Goal: Transaction & Acquisition: Purchase product/service

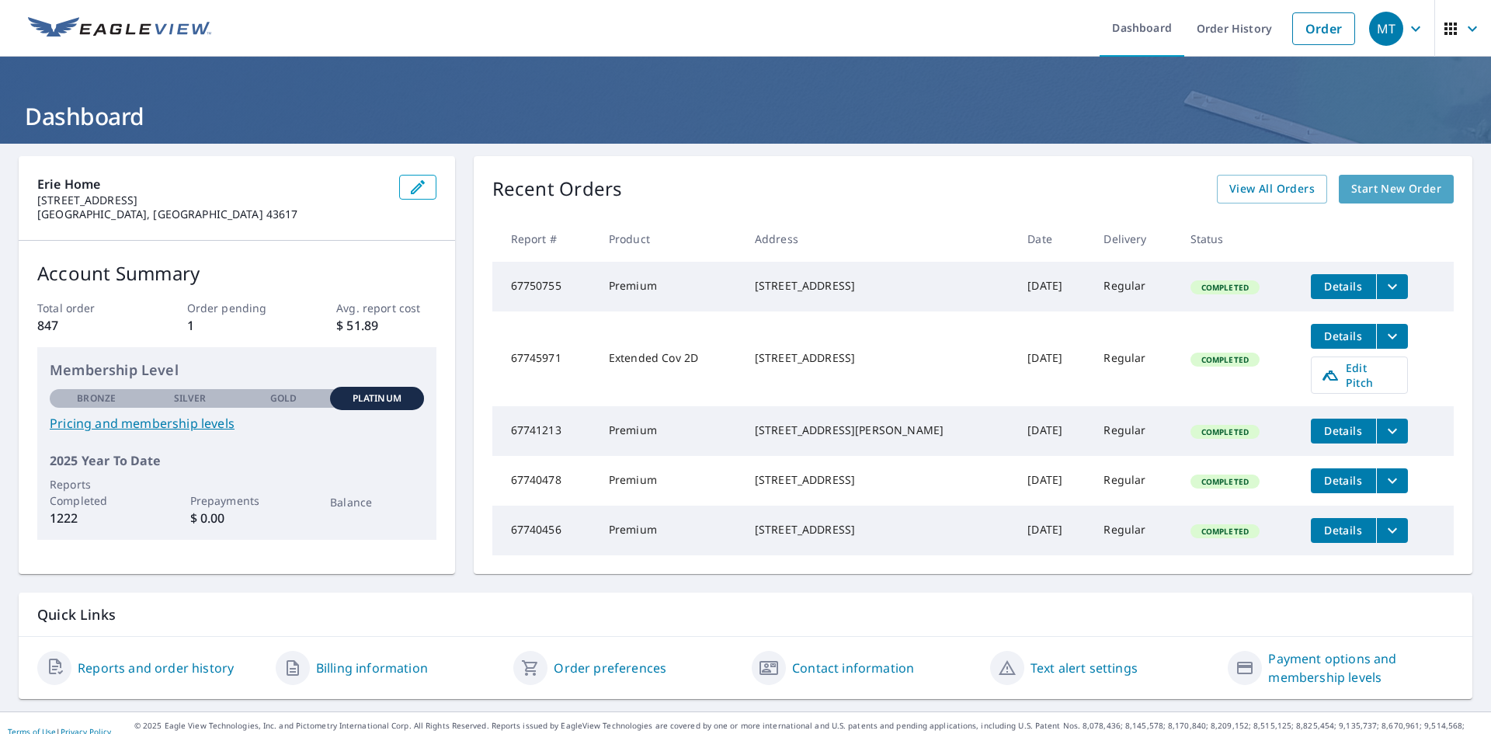
click at [1391, 187] on span "Start New Order" at bounding box center [1396, 188] width 90 height 19
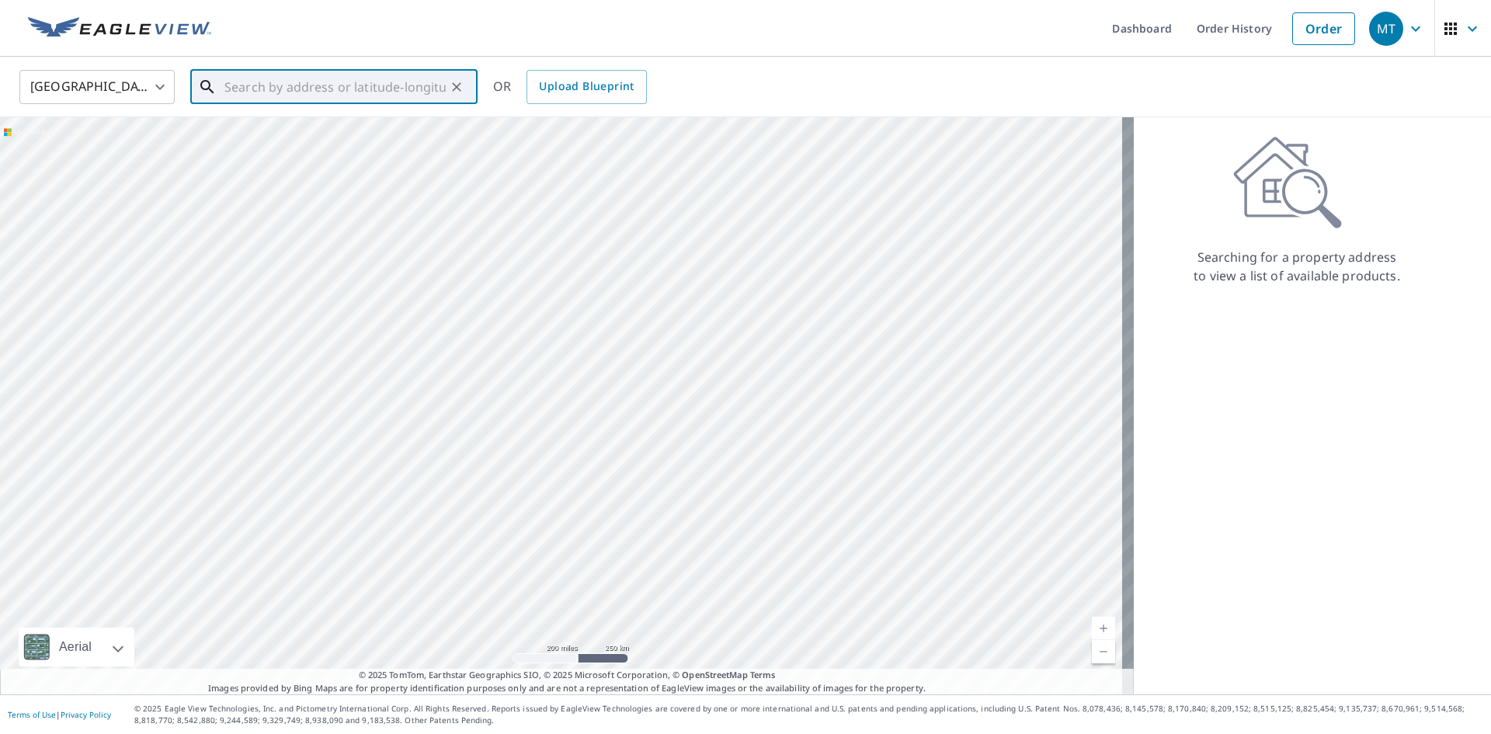
click at [255, 92] on input "text" at bounding box center [334, 86] width 221 height 43
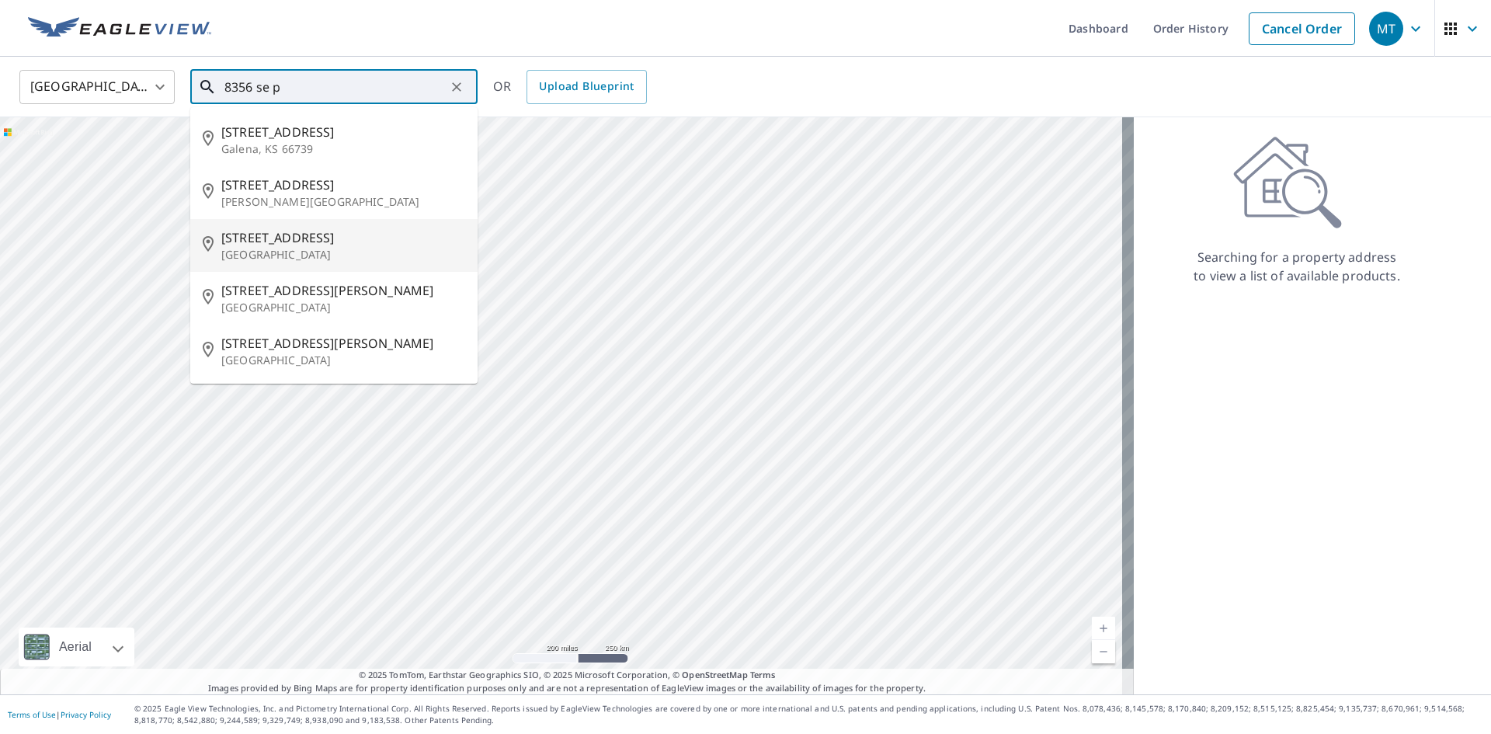
click at [281, 243] on span "[STREET_ADDRESS]" at bounding box center [343, 237] width 244 height 19
type input "[STREET_ADDRESS]"
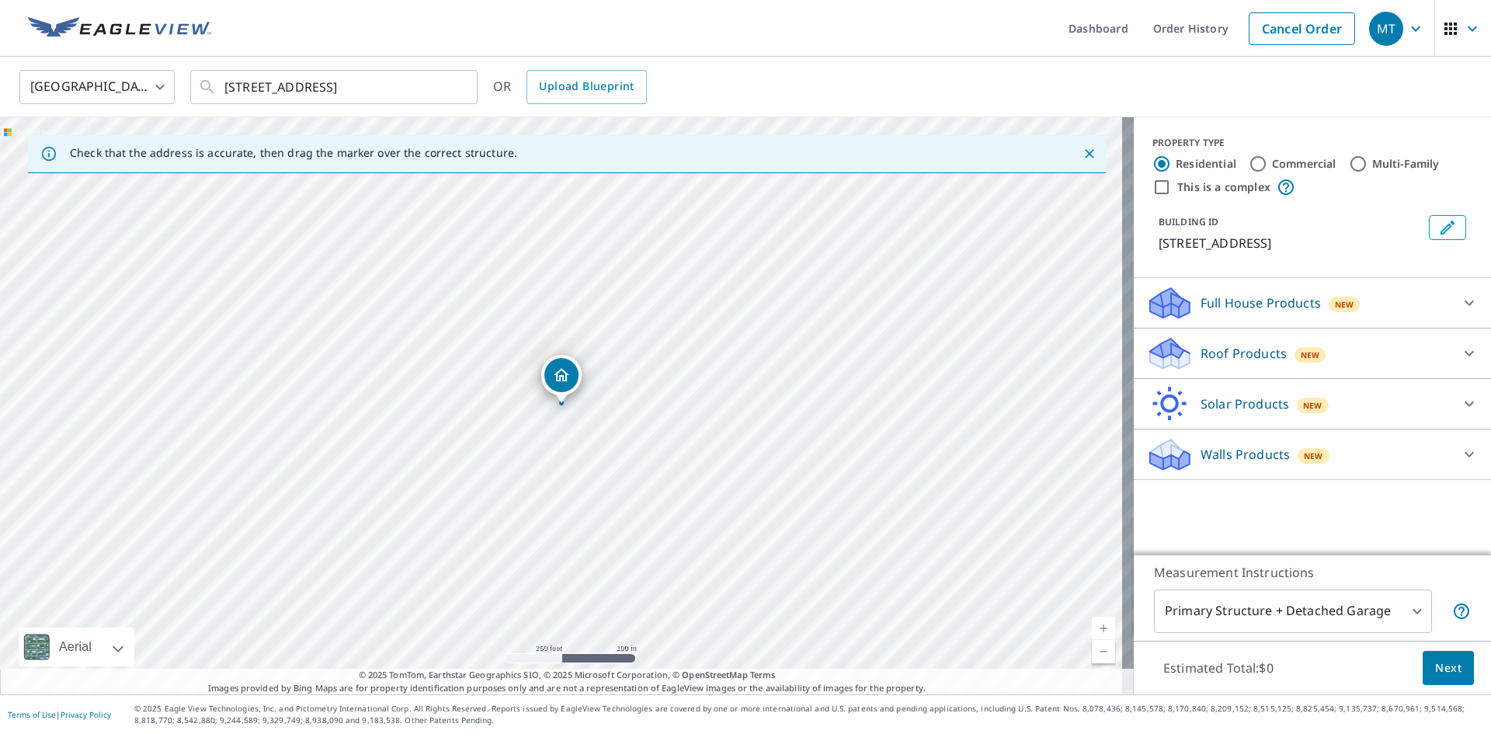
click at [1170, 354] on icon at bounding box center [1170, 348] width 40 height 19
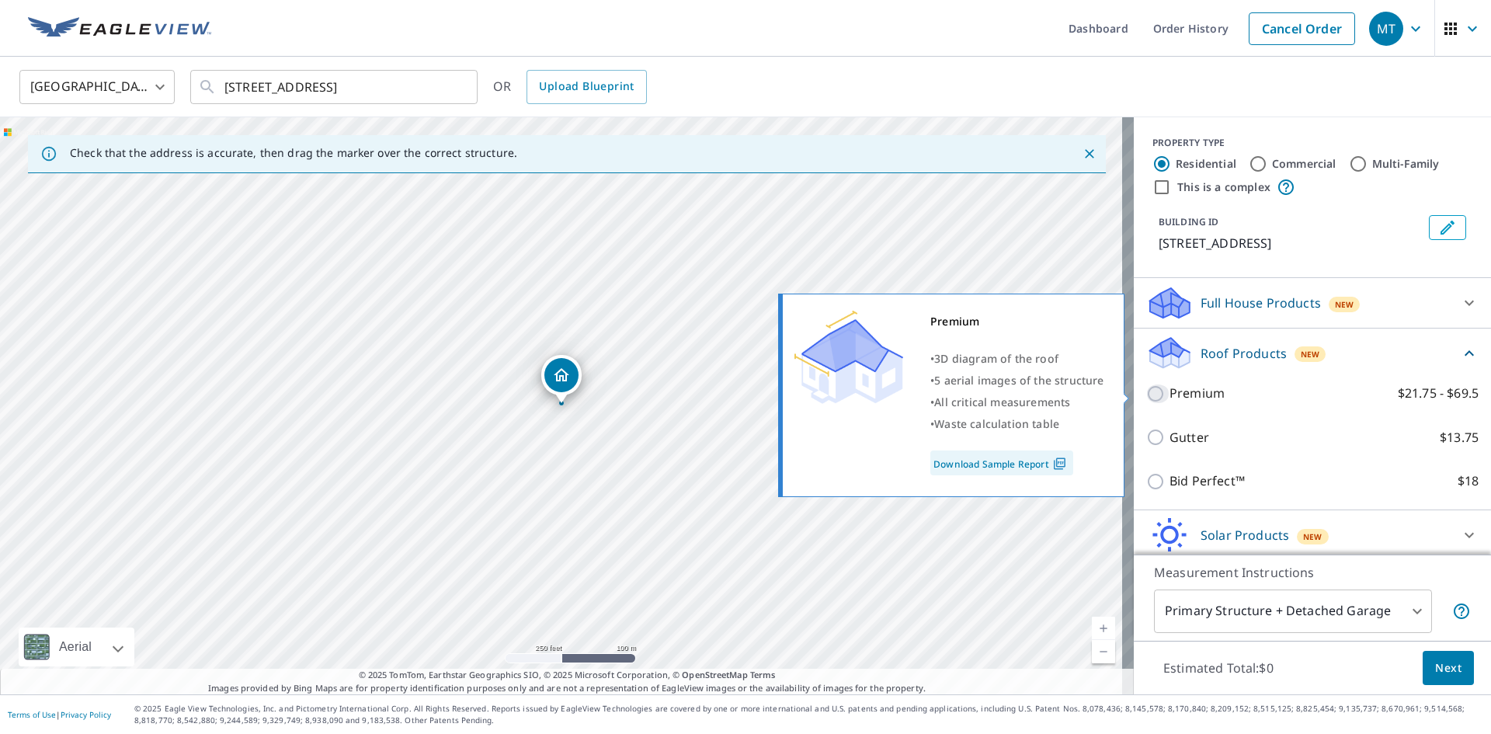
click at [1150, 398] on input "Premium $21.75 - $69.5" at bounding box center [1157, 393] width 23 height 19
checkbox input "true"
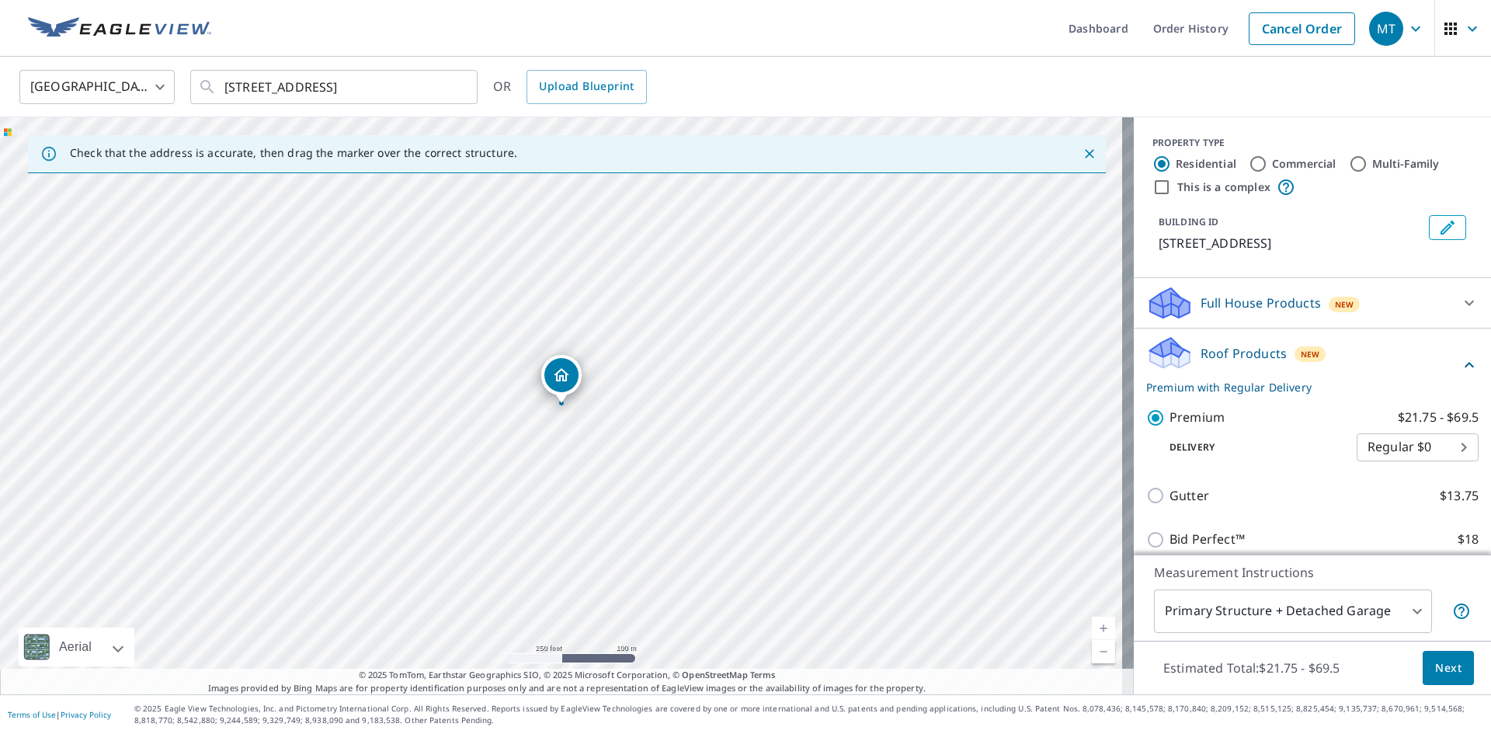
click at [1443, 666] on span "Next" at bounding box center [1448, 667] width 26 height 19
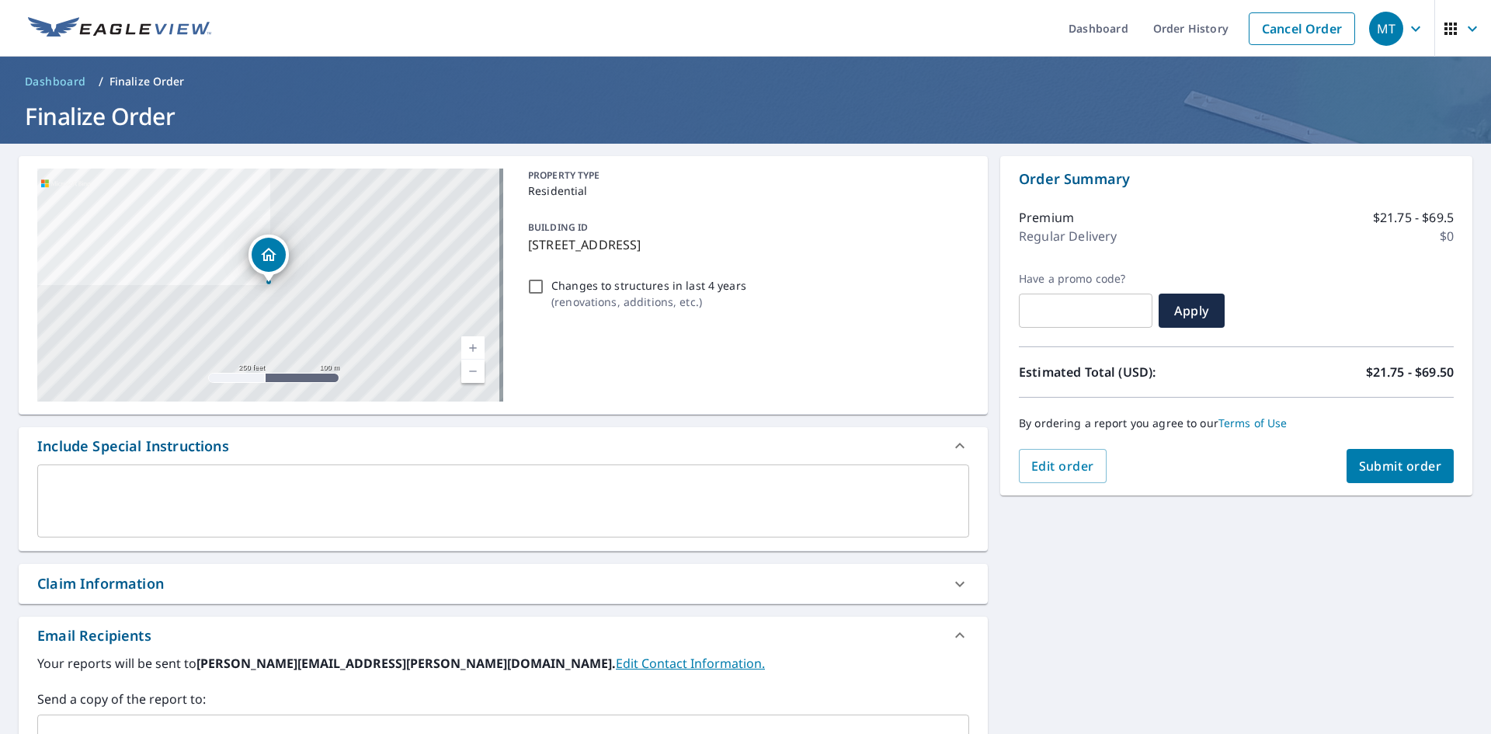
click at [60, 579] on div "Claim Information" at bounding box center [100, 583] width 127 height 21
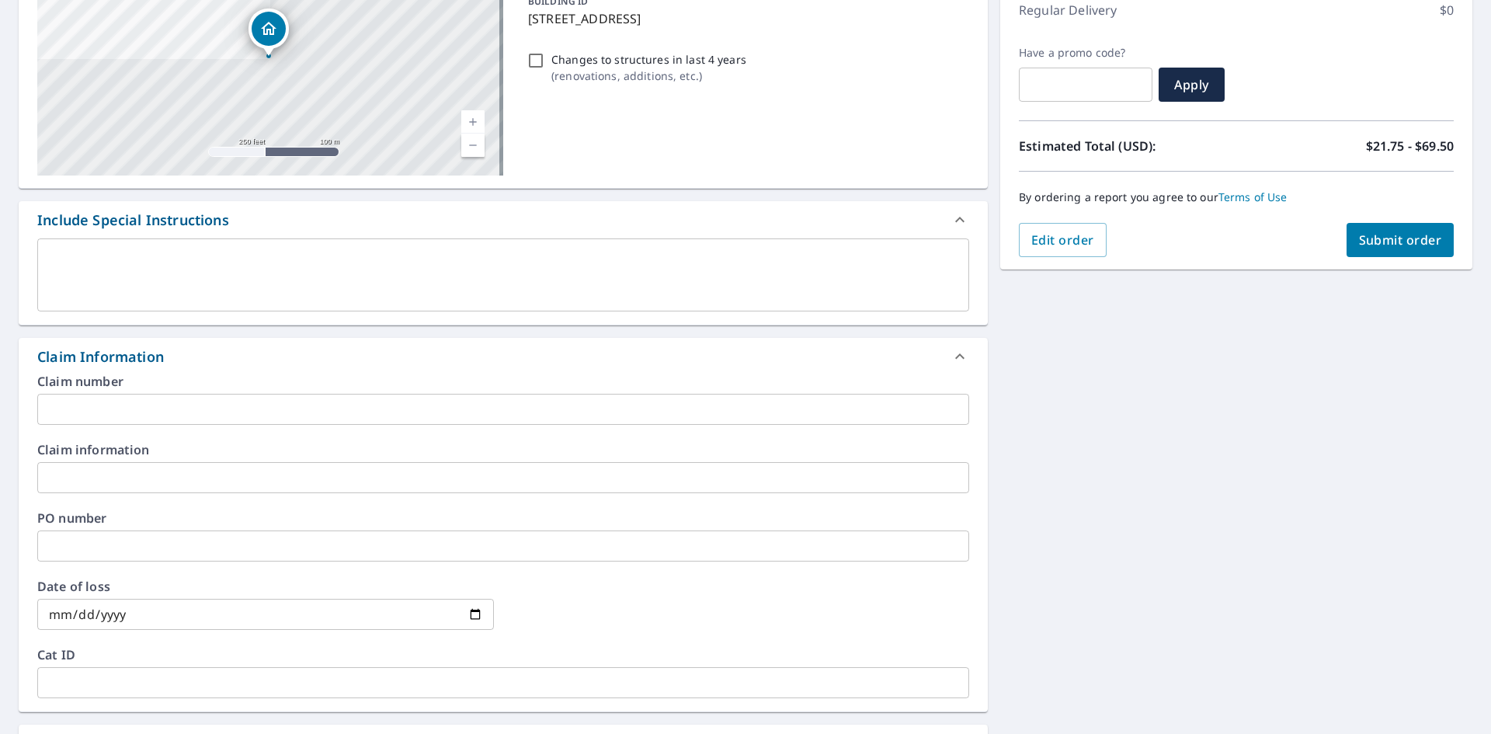
scroll to position [311, 0]
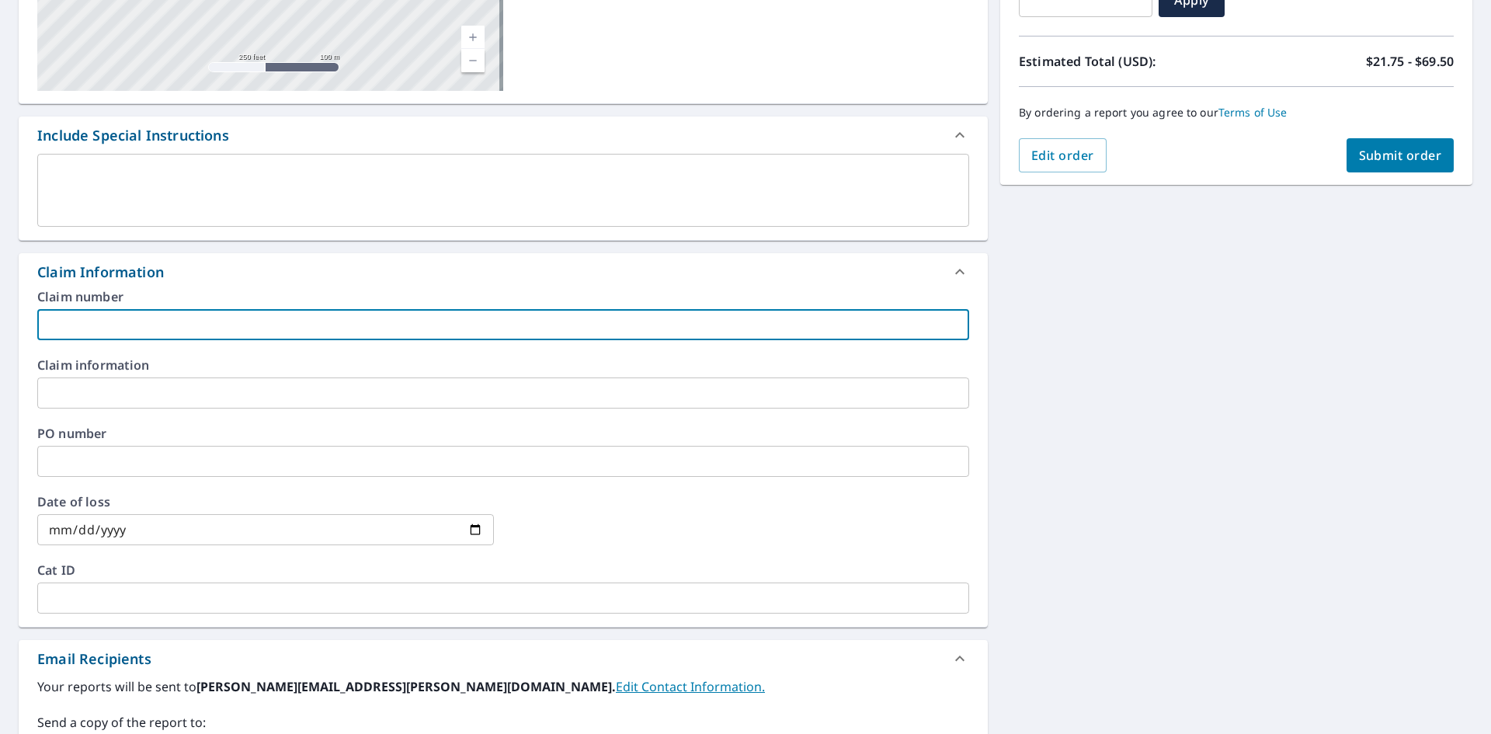
click at [51, 319] on input "text" at bounding box center [503, 324] width 932 height 31
type input "R101"
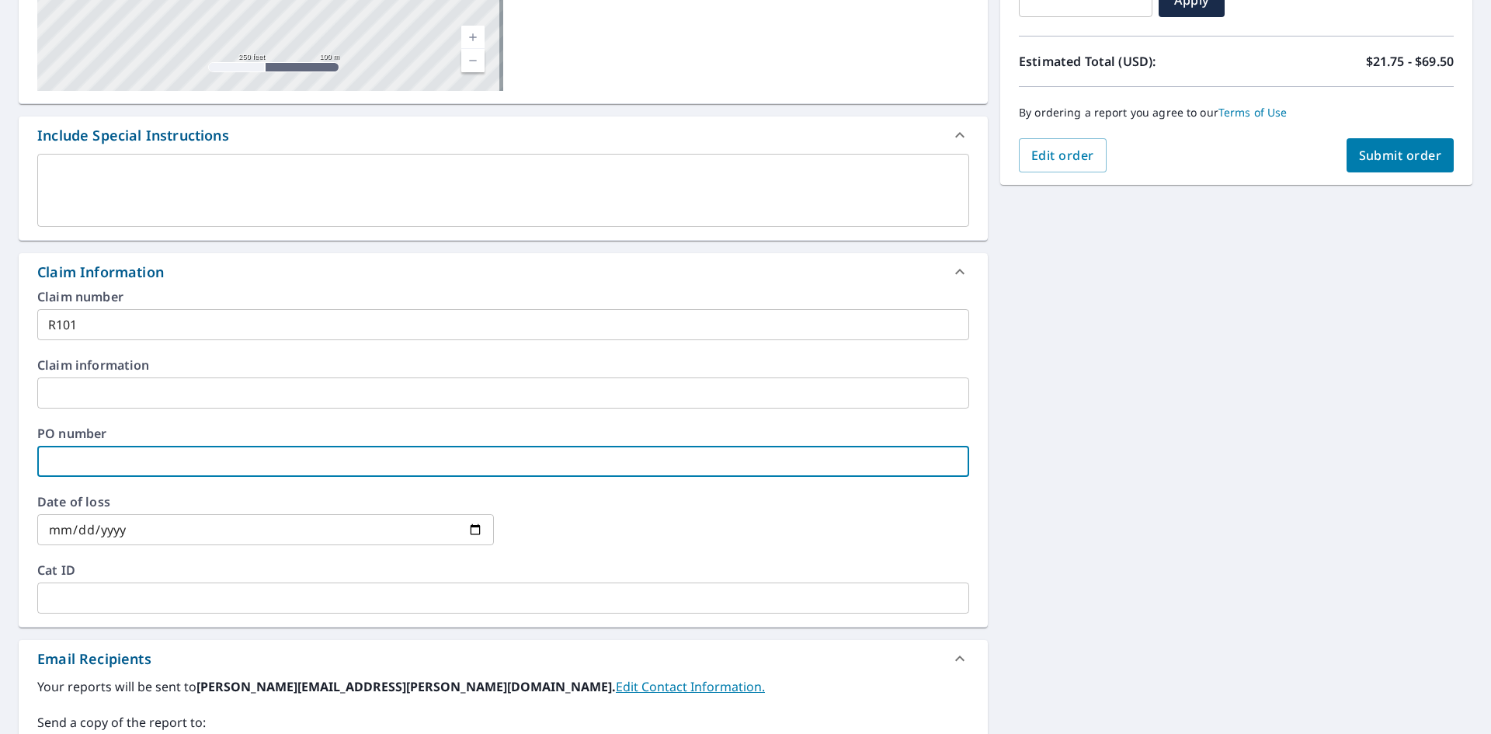
click at [75, 468] on input "text" at bounding box center [503, 461] width 932 height 31
type input "R101"
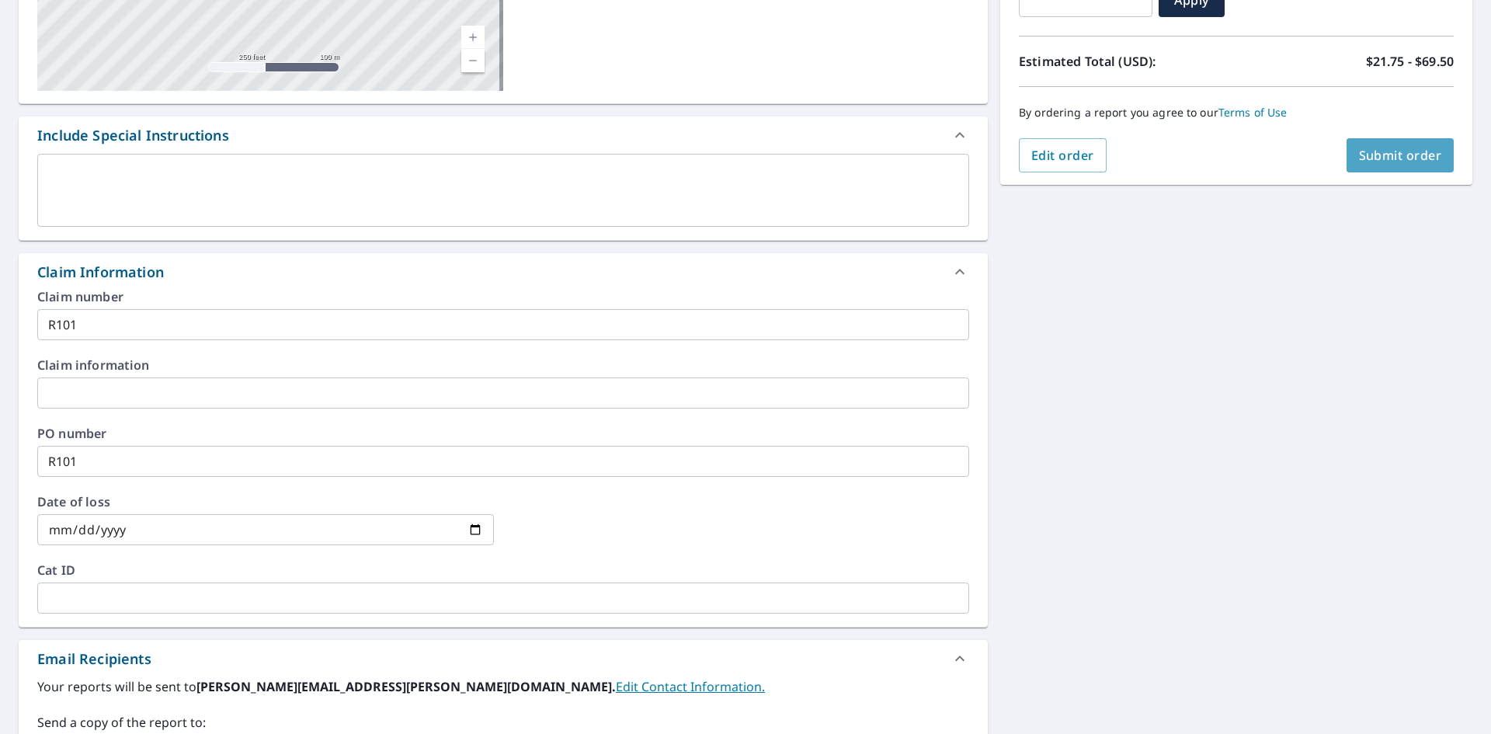
click at [1377, 156] on span "Submit order" at bounding box center [1400, 155] width 83 height 17
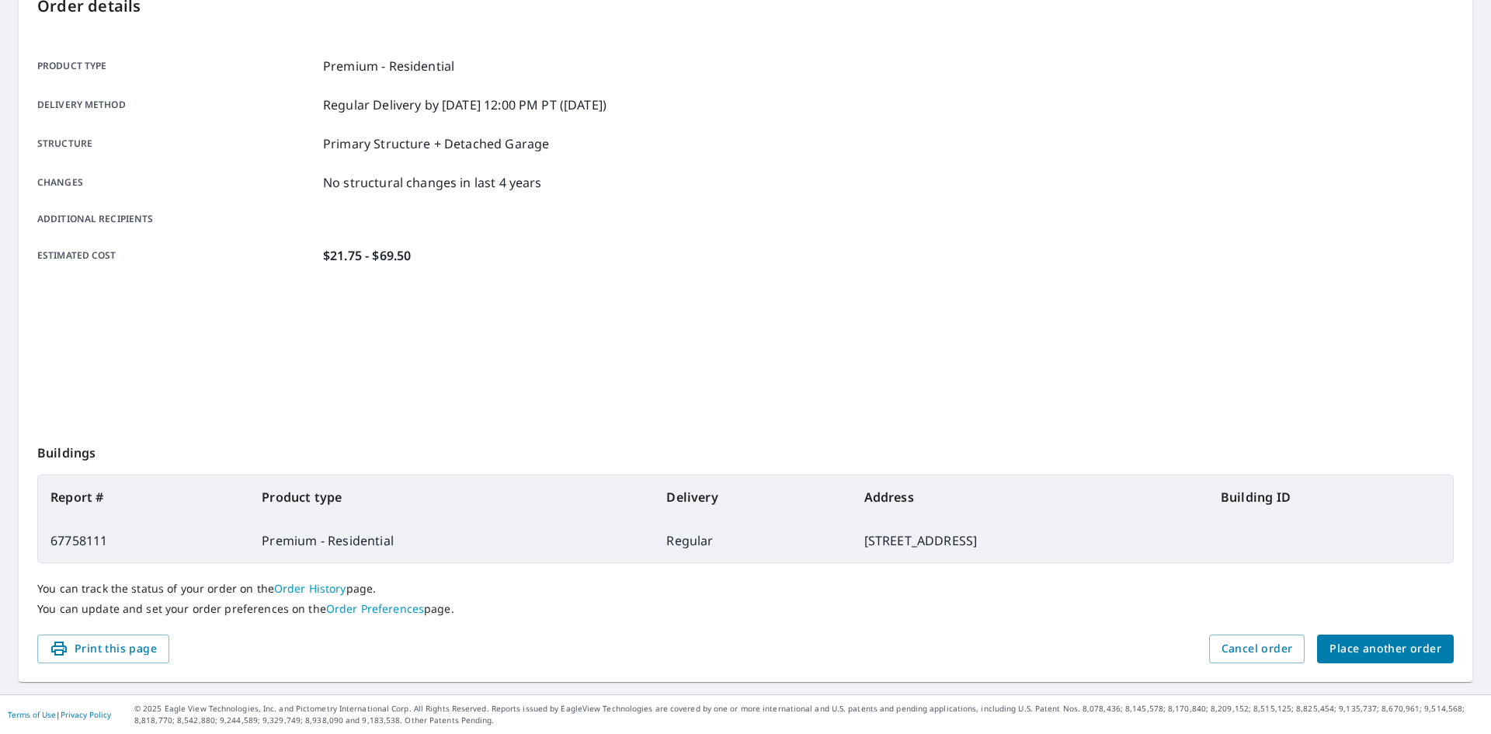
scroll to position [180, 0]
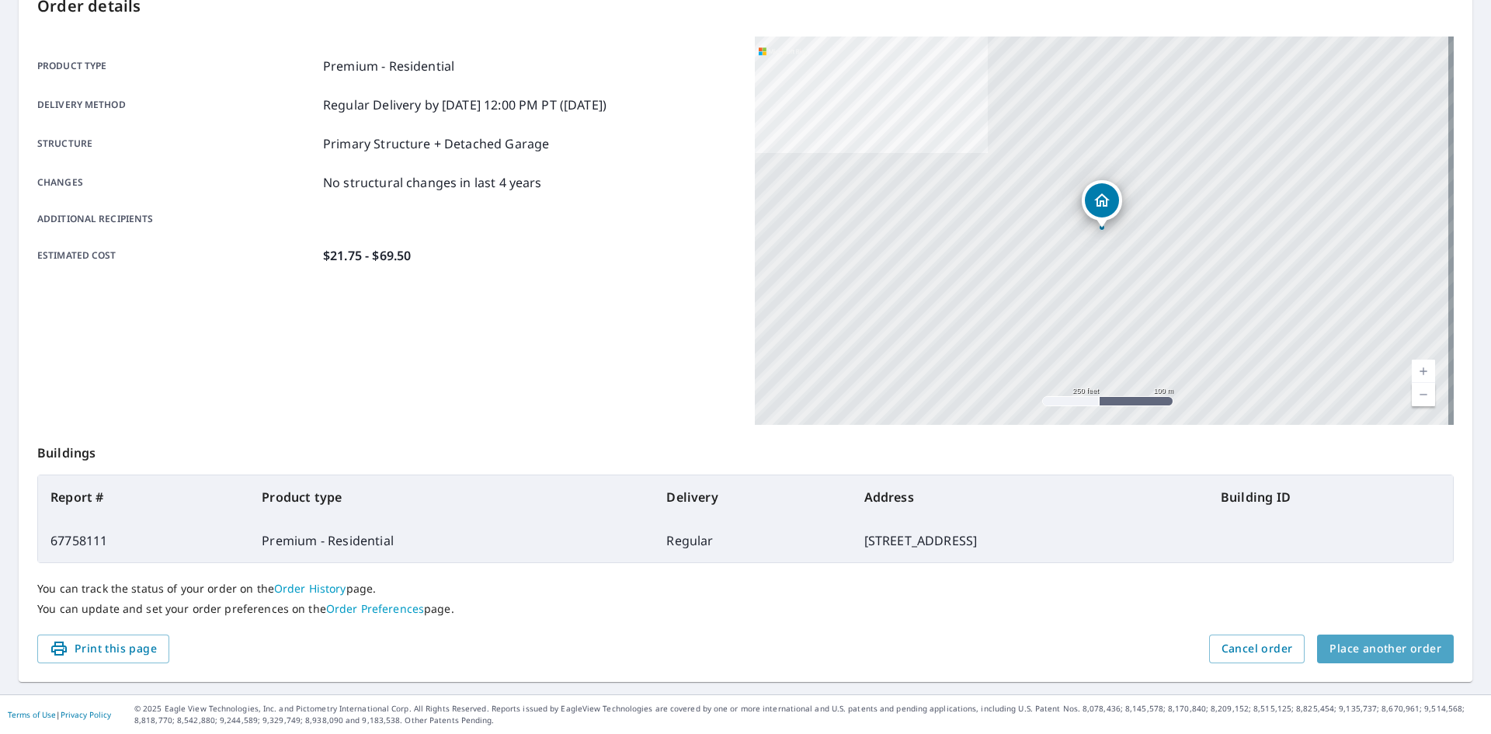
click at [1389, 650] on span "Place another order" at bounding box center [1385, 648] width 112 height 19
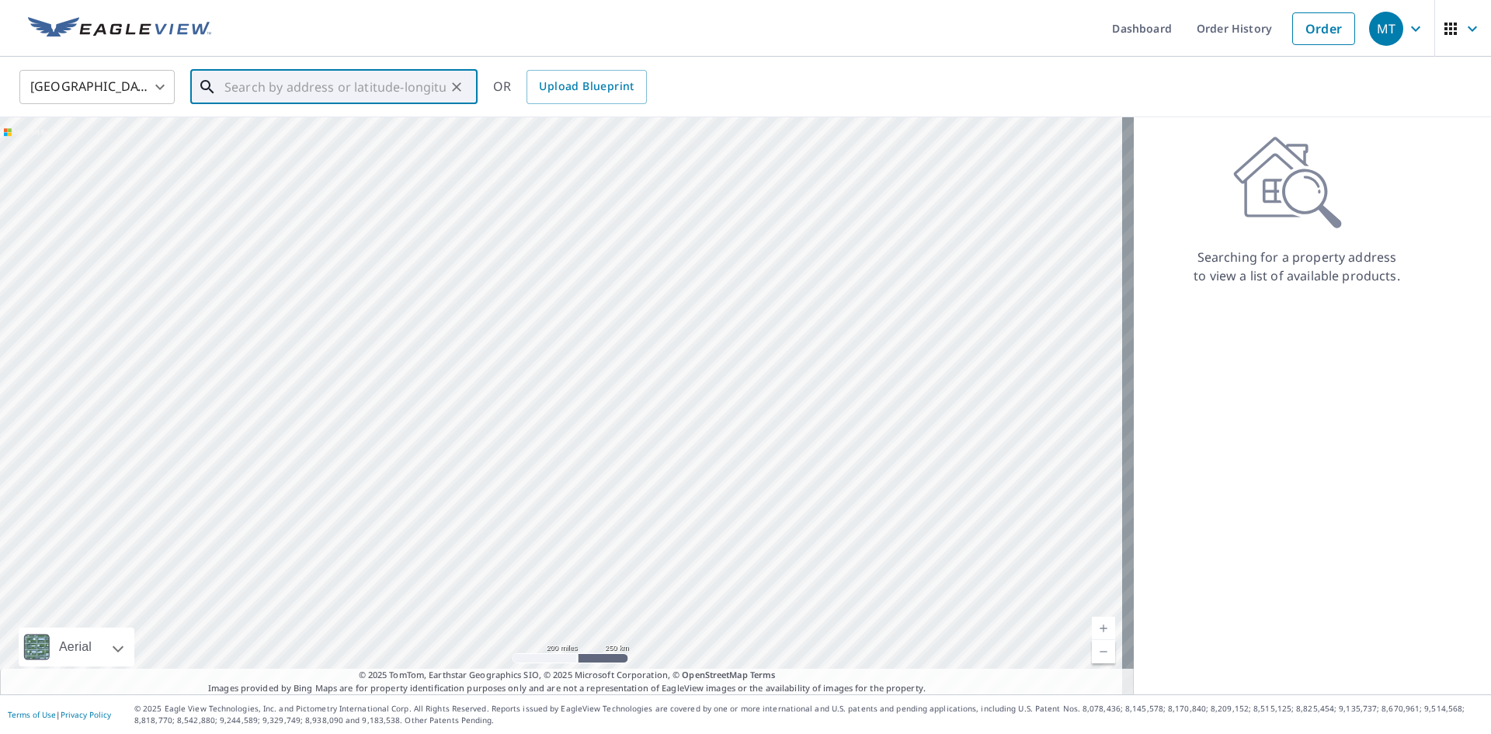
click at [315, 98] on input "text" at bounding box center [334, 86] width 221 height 43
click at [307, 137] on span "[STREET_ADDRESS]" at bounding box center [343, 132] width 244 height 19
type input "[STREET_ADDRESS]"
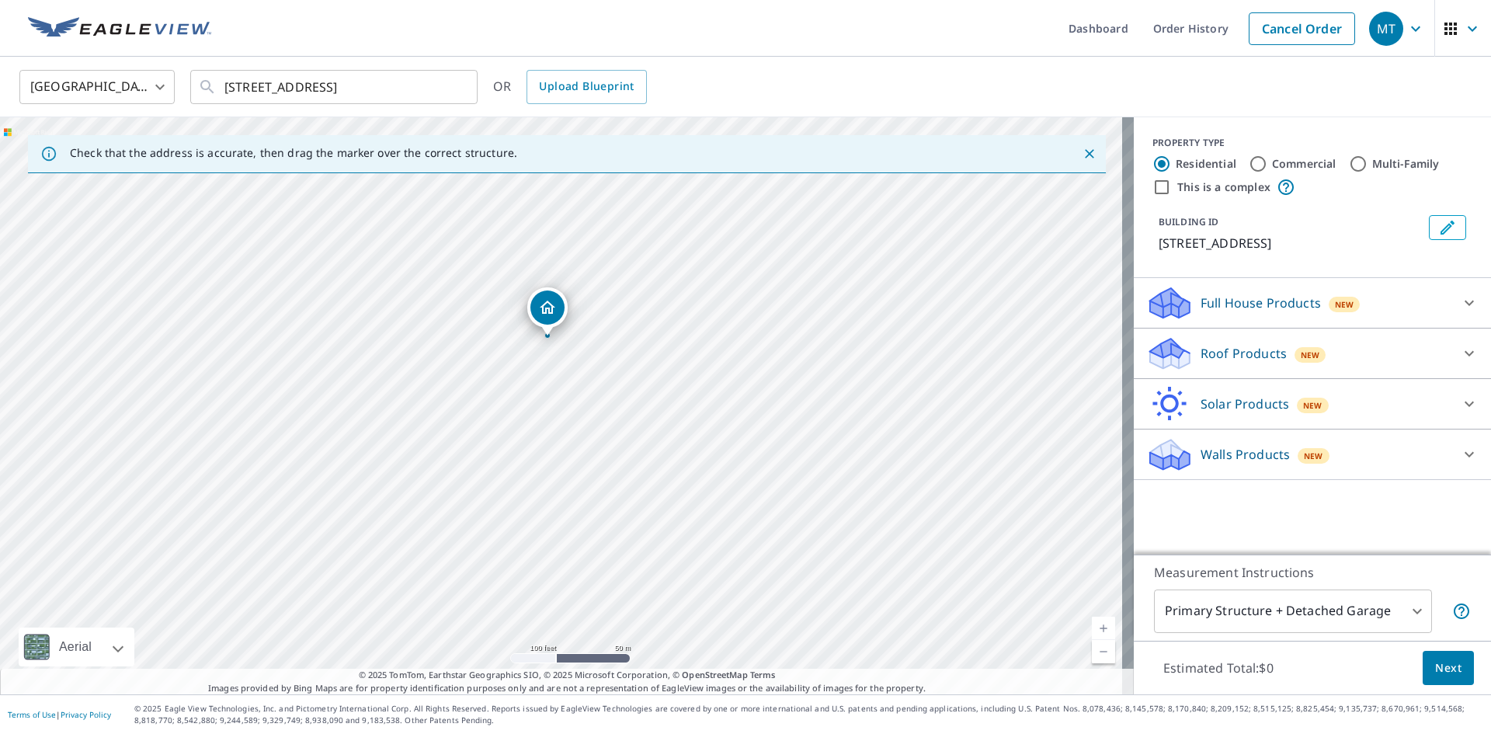
click at [1150, 368] on icon at bounding box center [1170, 358] width 40 height 19
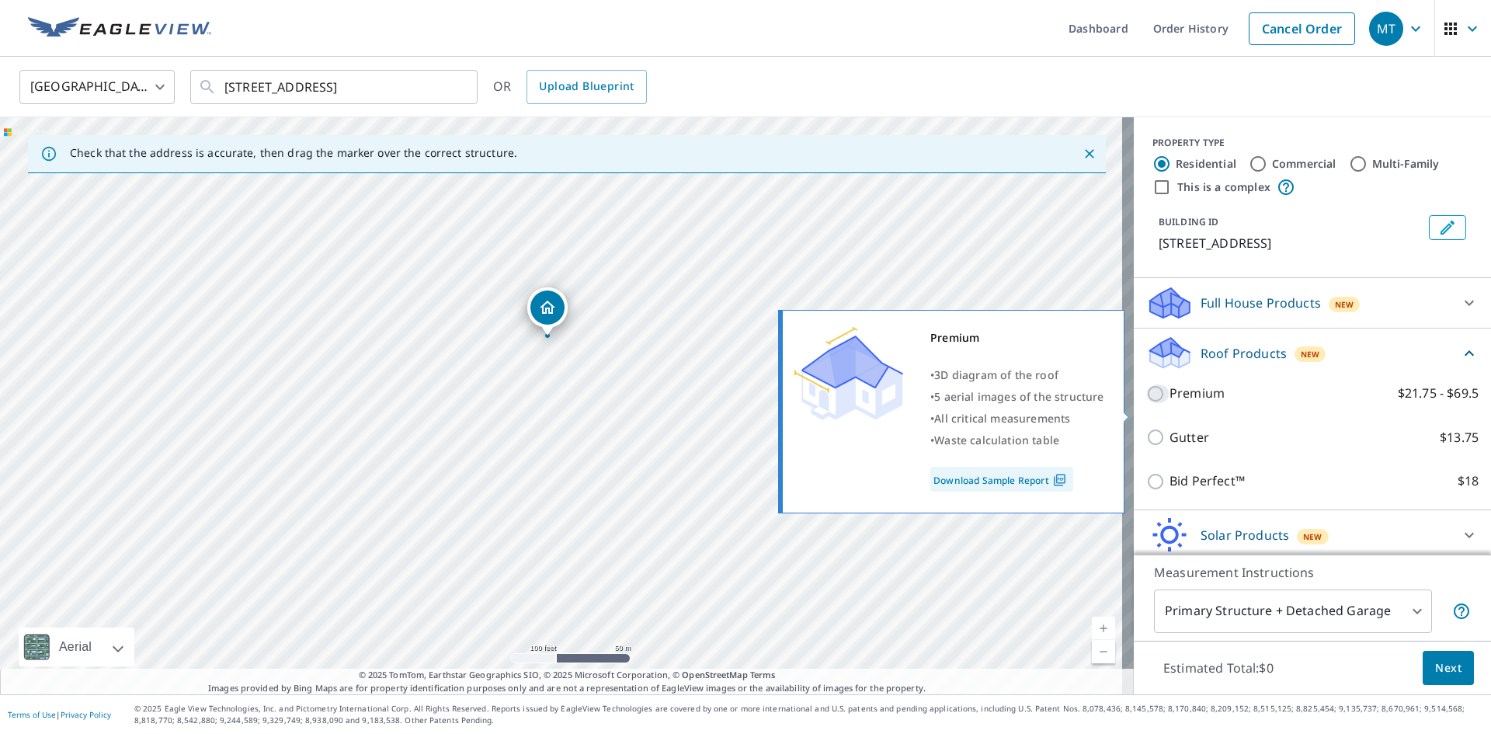
click at [1146, 403] on input "Premium $21.75 - $69.5" at bounding box center [1157, 393] width 23 height 19
checkbox input "true"
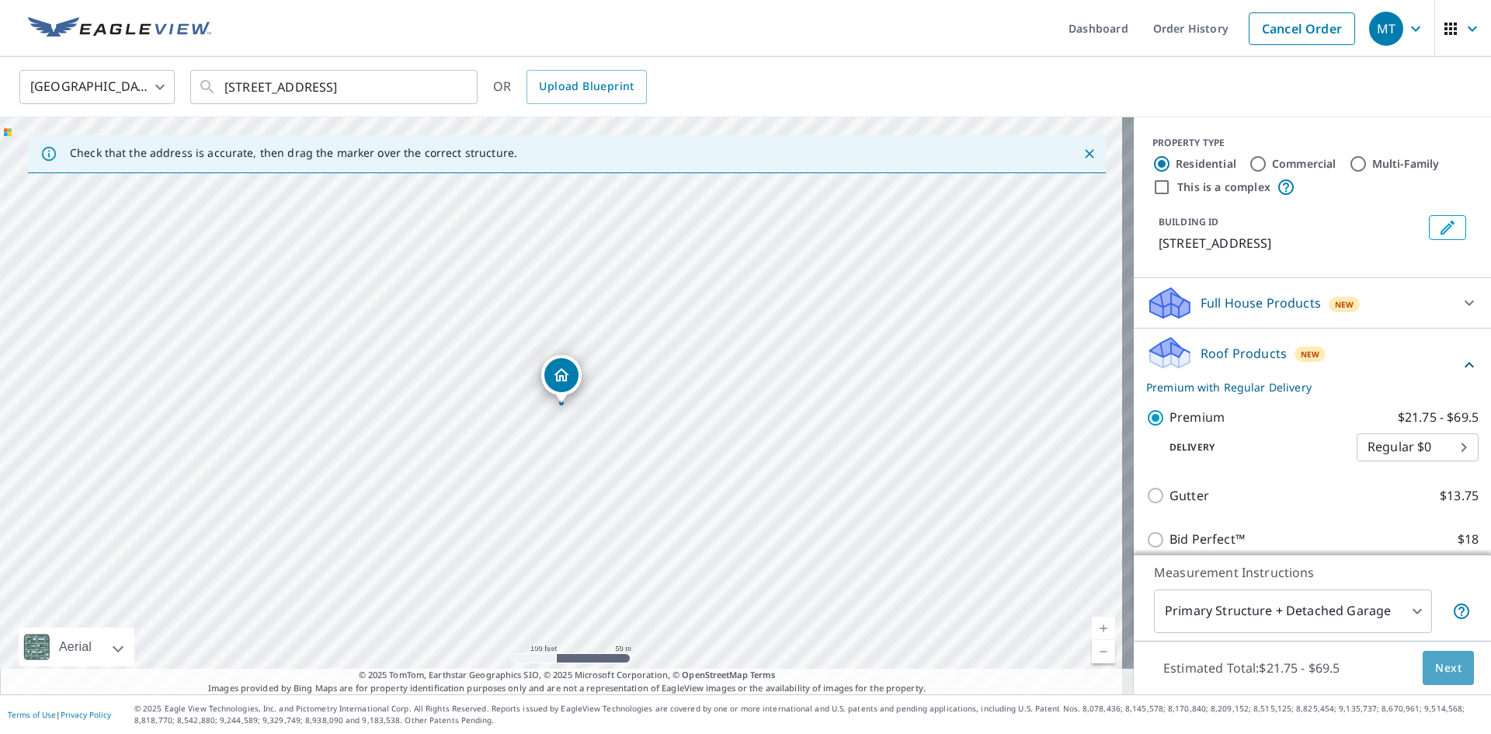
click at [1438, 674] on span "Next" at bounding box center [1448, 667] width 26 height 19
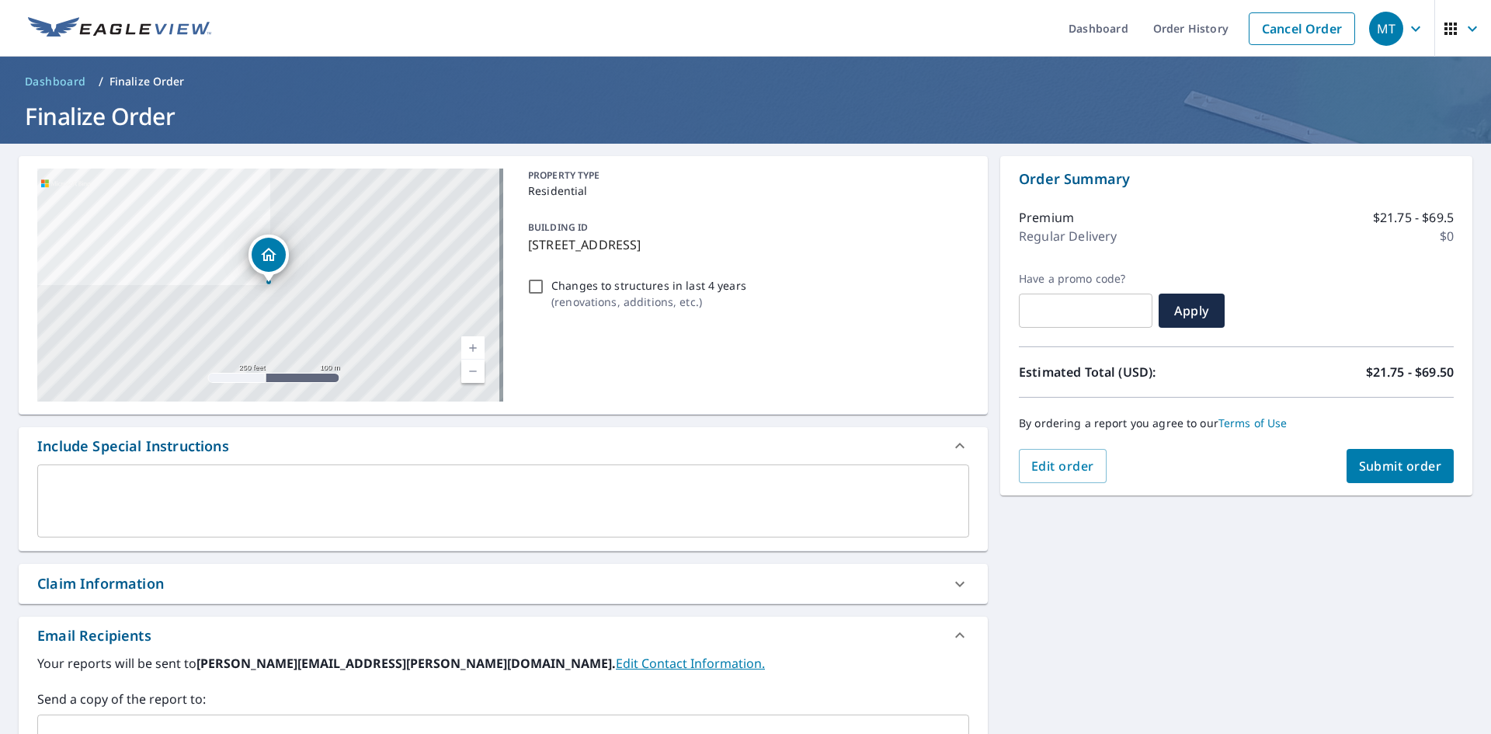
click at [91, 577] on div "Claim Information" at bounding box center [100, 583] width 127 height 21
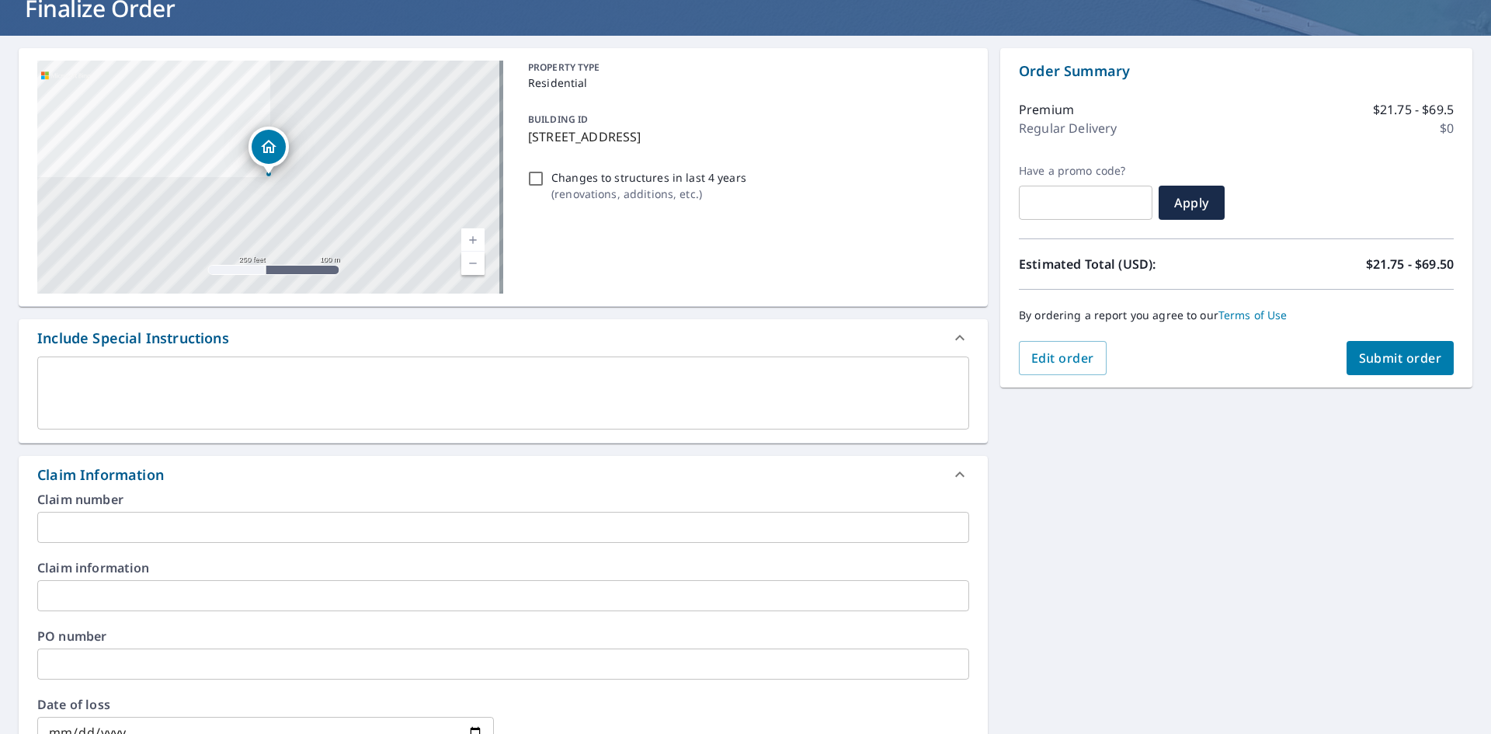
scroll to position [155, 0]
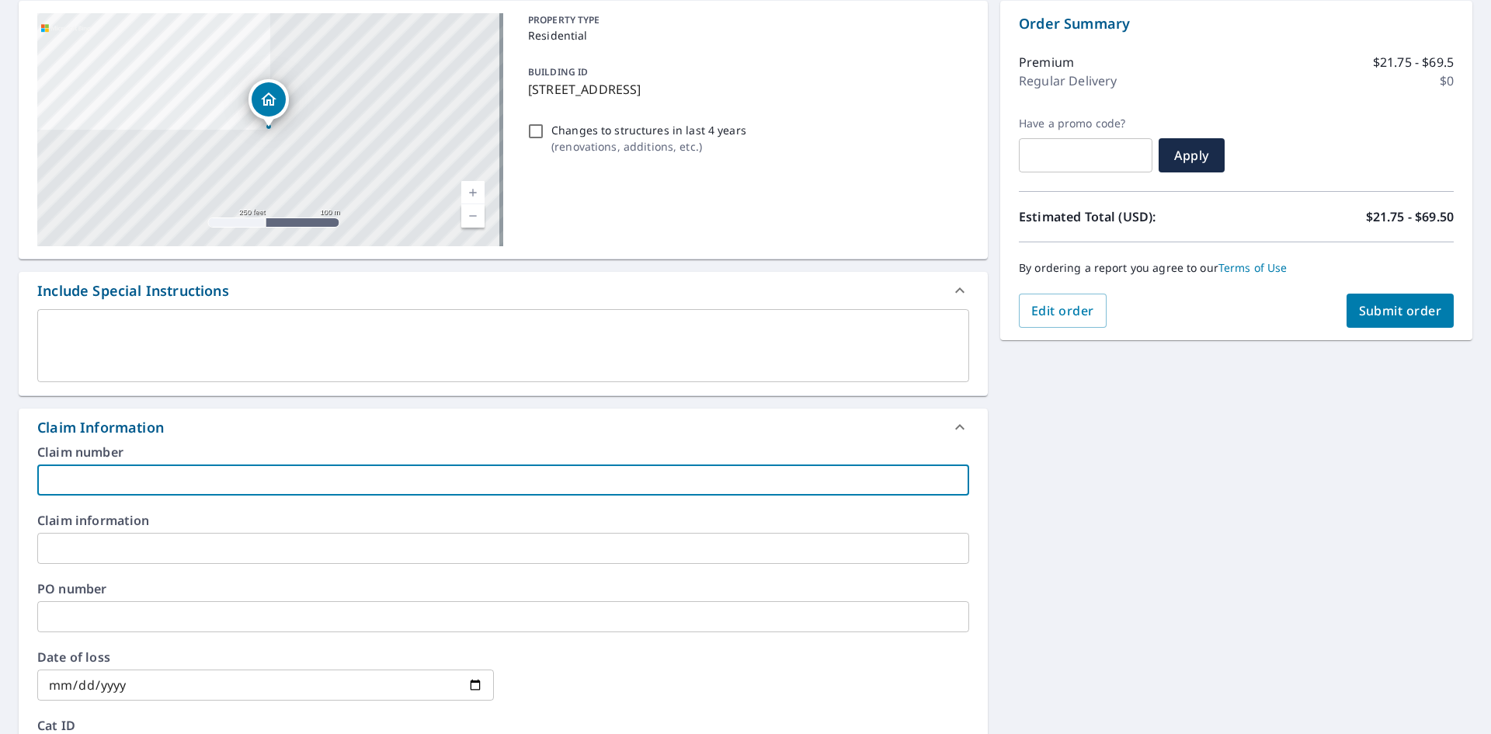
click at [75, 480] on input "text" at bounding box center [503, 479] width 932 height 31
type input "R101"
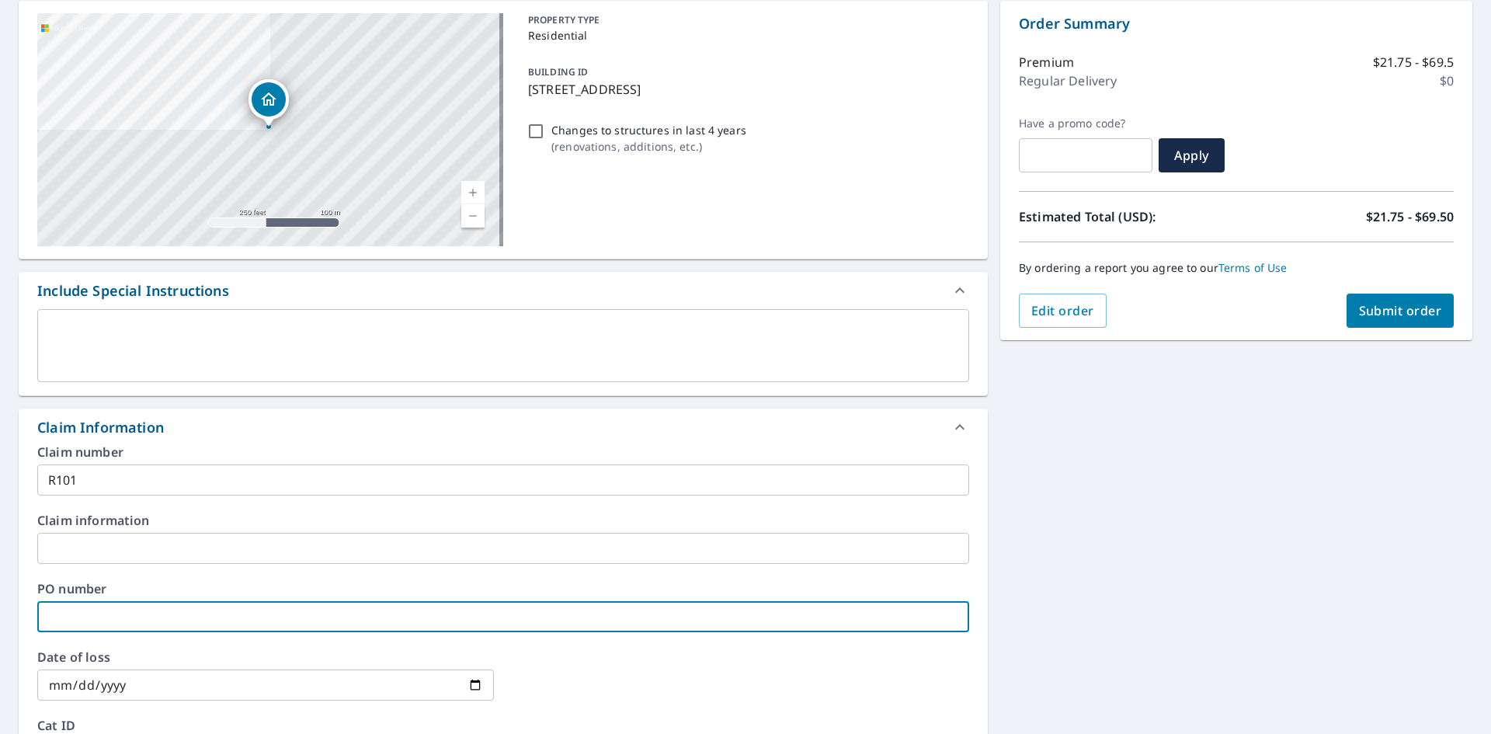
click at [83, 621] on input "text" at bounding box center [503, 616] width 932 height 31
type input "R101"
click at [1370, 312] on span "Submit order" at bounding box center [1400, 310] width 83 height 17
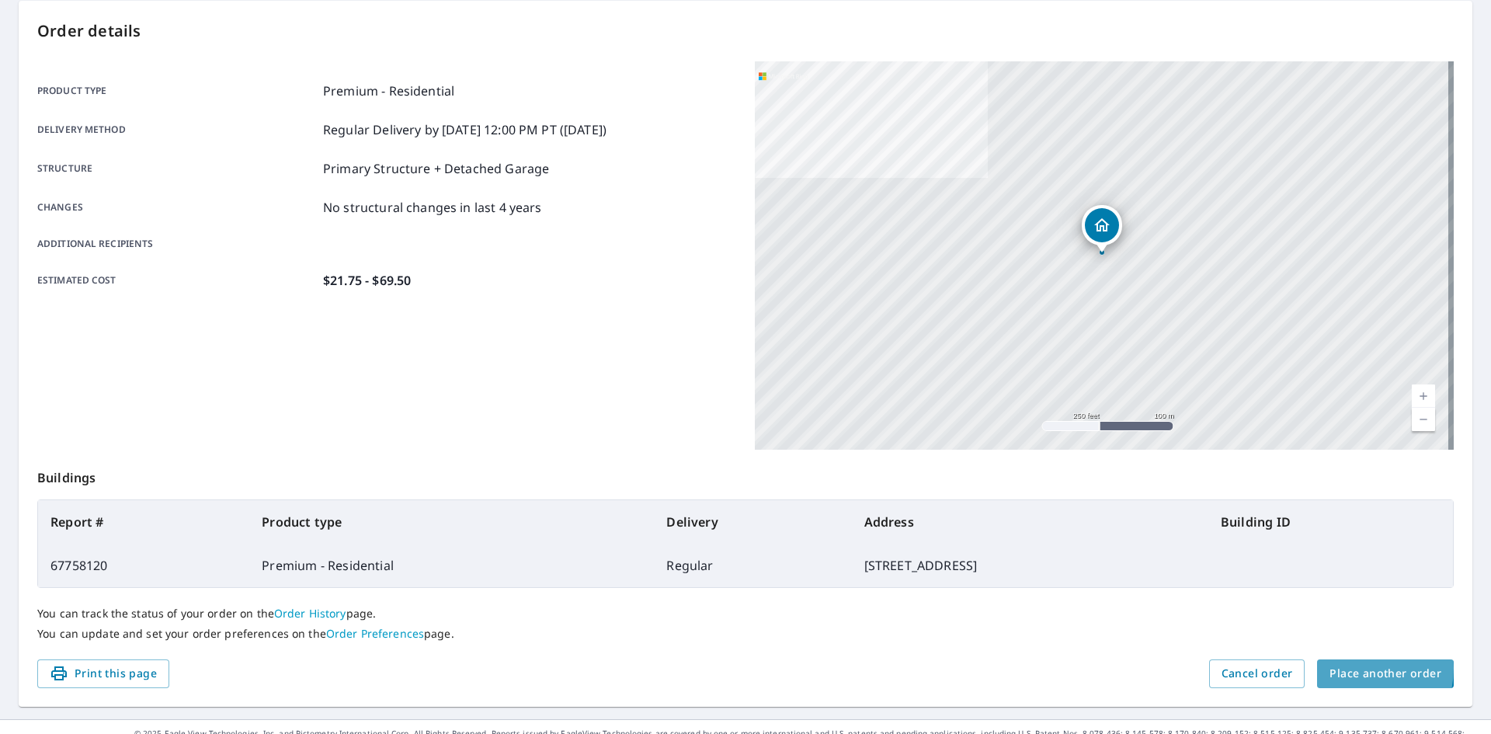
click at [1343, 668] on span "Place another order" at bounding box center [1385, 673] width 112 height 19
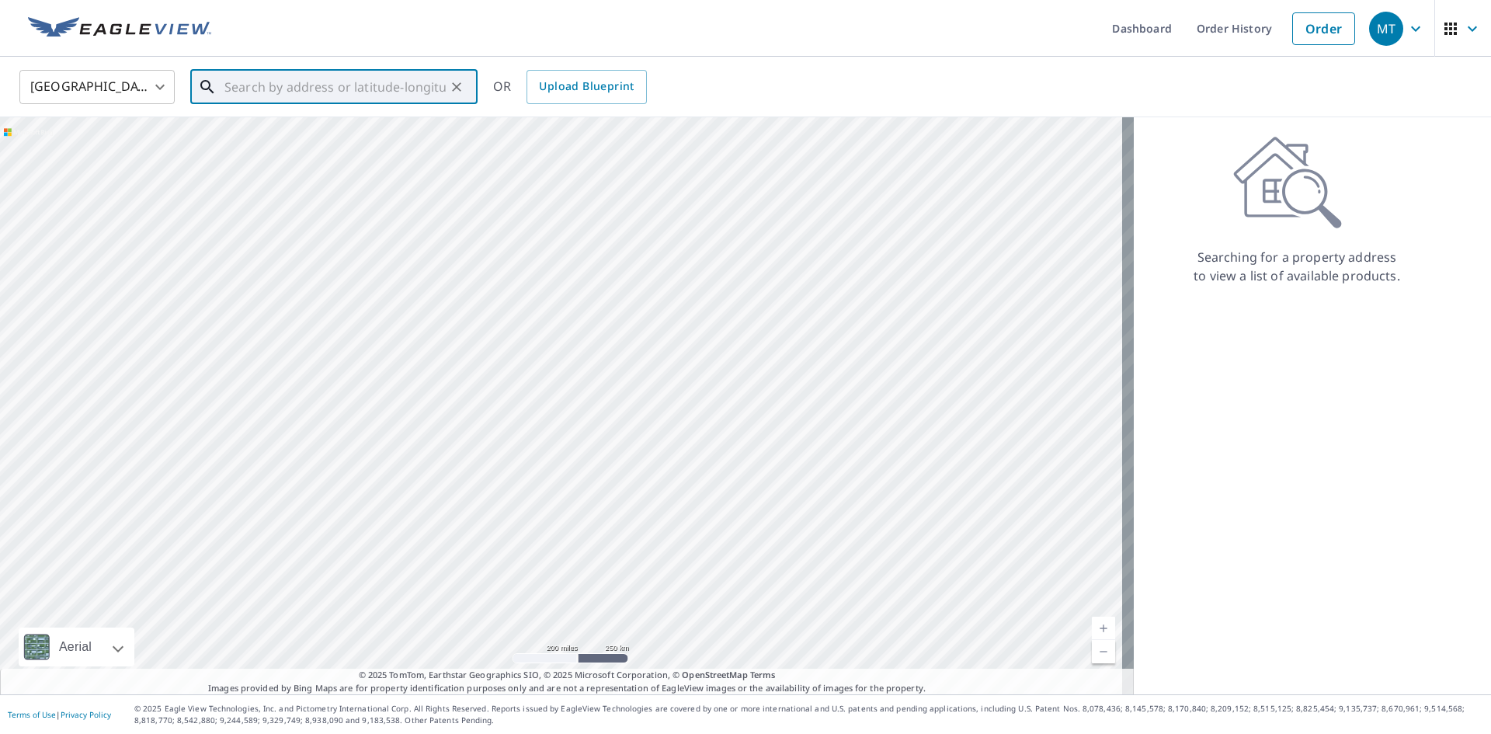
click at [238, 96] on input "text" at bounding box center [334, 86] width 221 height 43
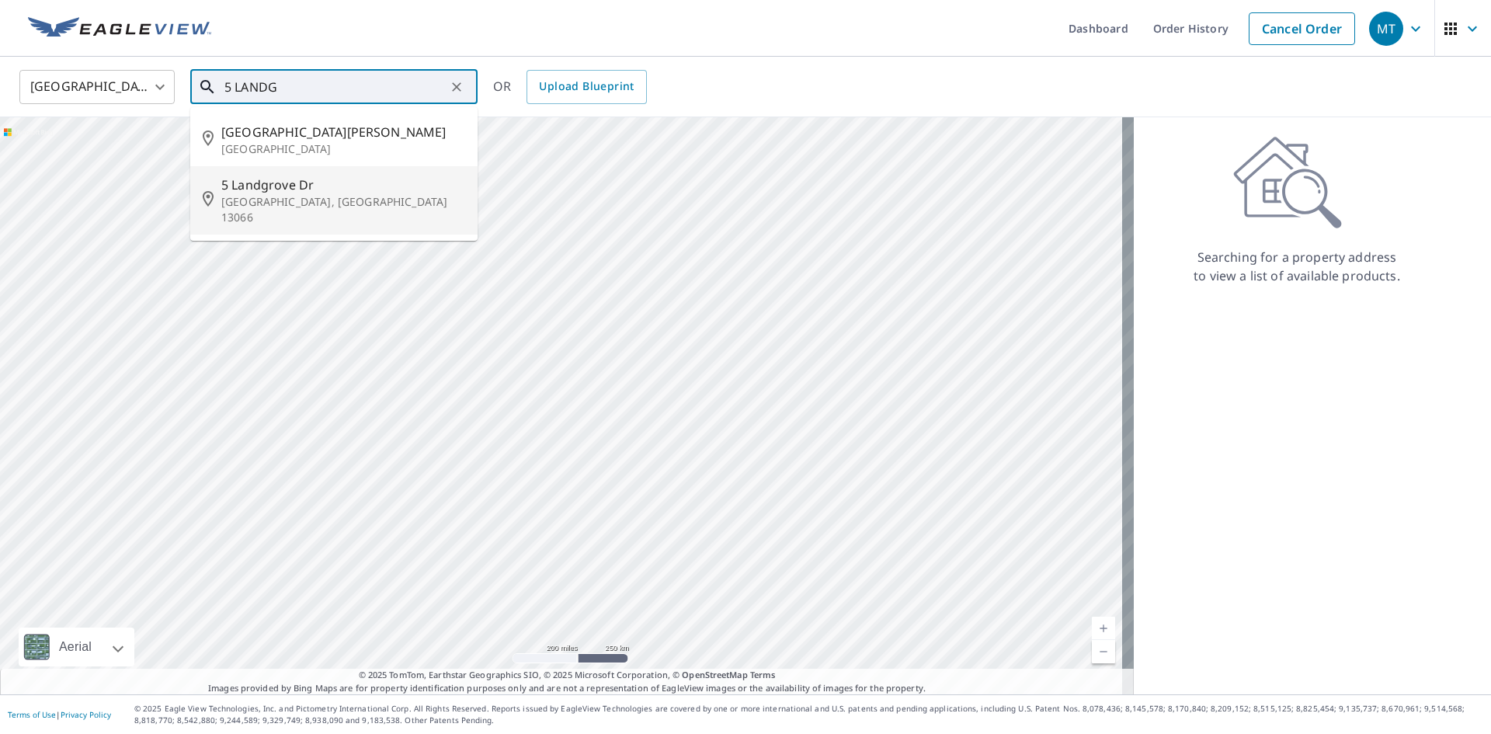
click at [257, 191] on span "5 Landgrove Dr" at bounding box center [343, 184] width 244 height 19
type input "[STREET_ADDRESS]"
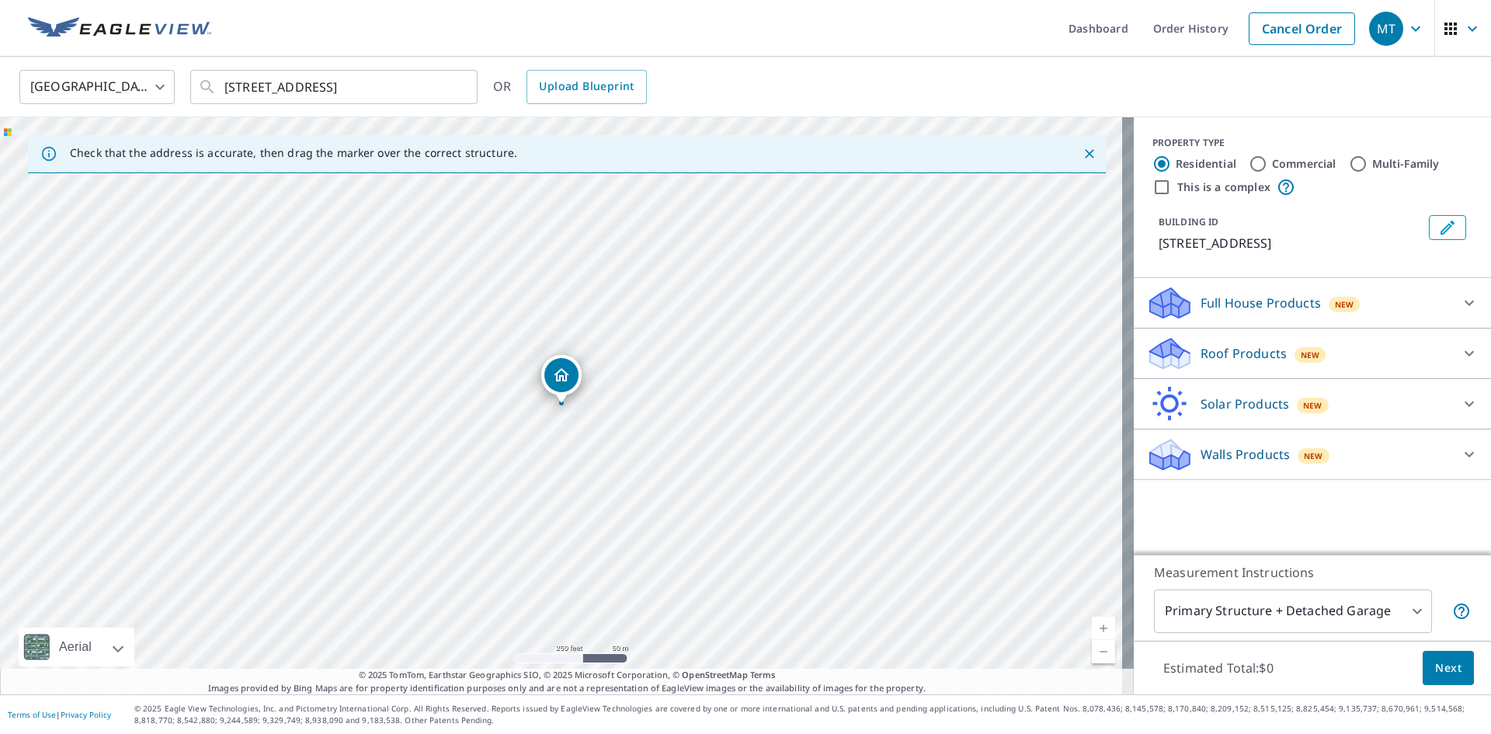
click at [1166, 353] on icon at bounding box center [1170, 348] width 40 height 19
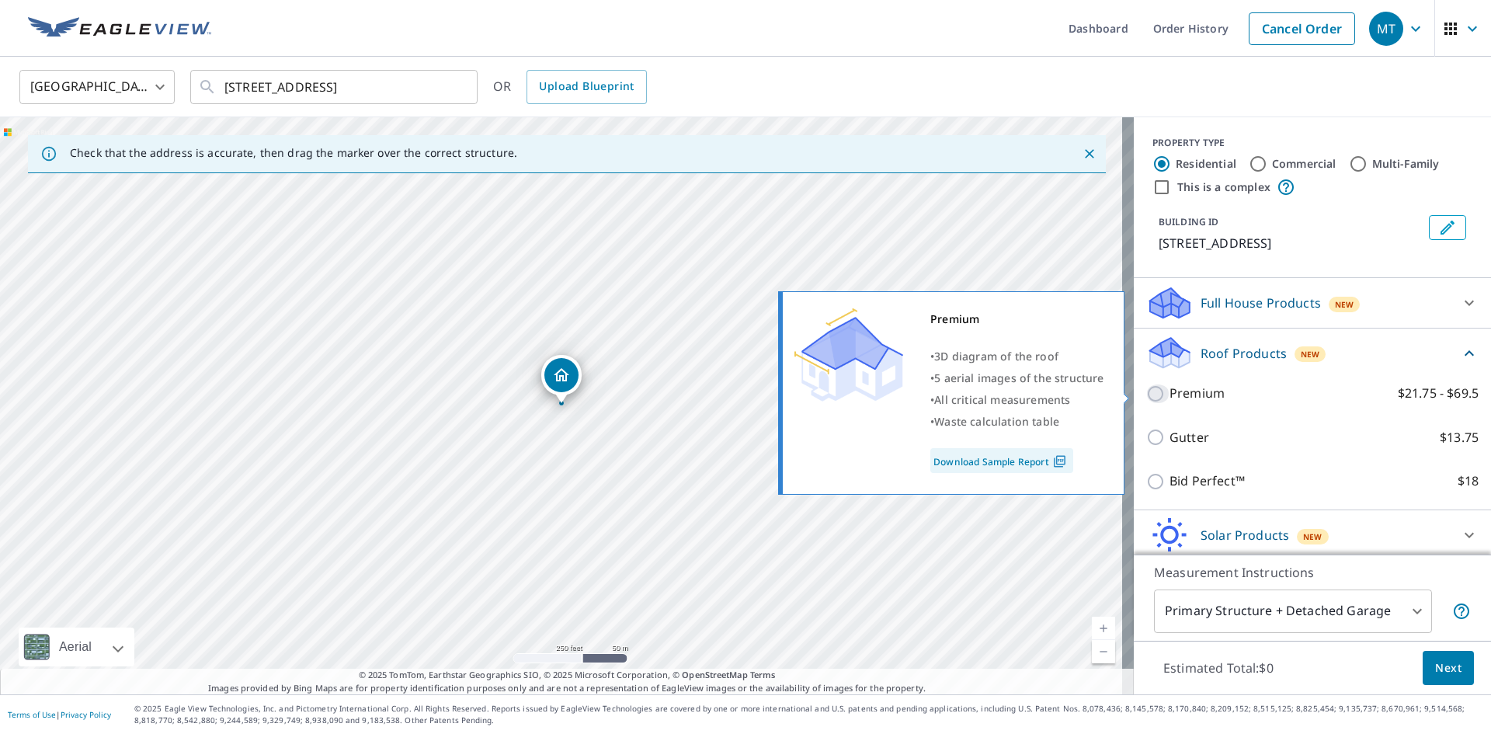
click at [1146, 397] on input "Premium $21.75 - $69.5" at bounding box center [1157, 393] width 23 height 19
checkbox input "true"
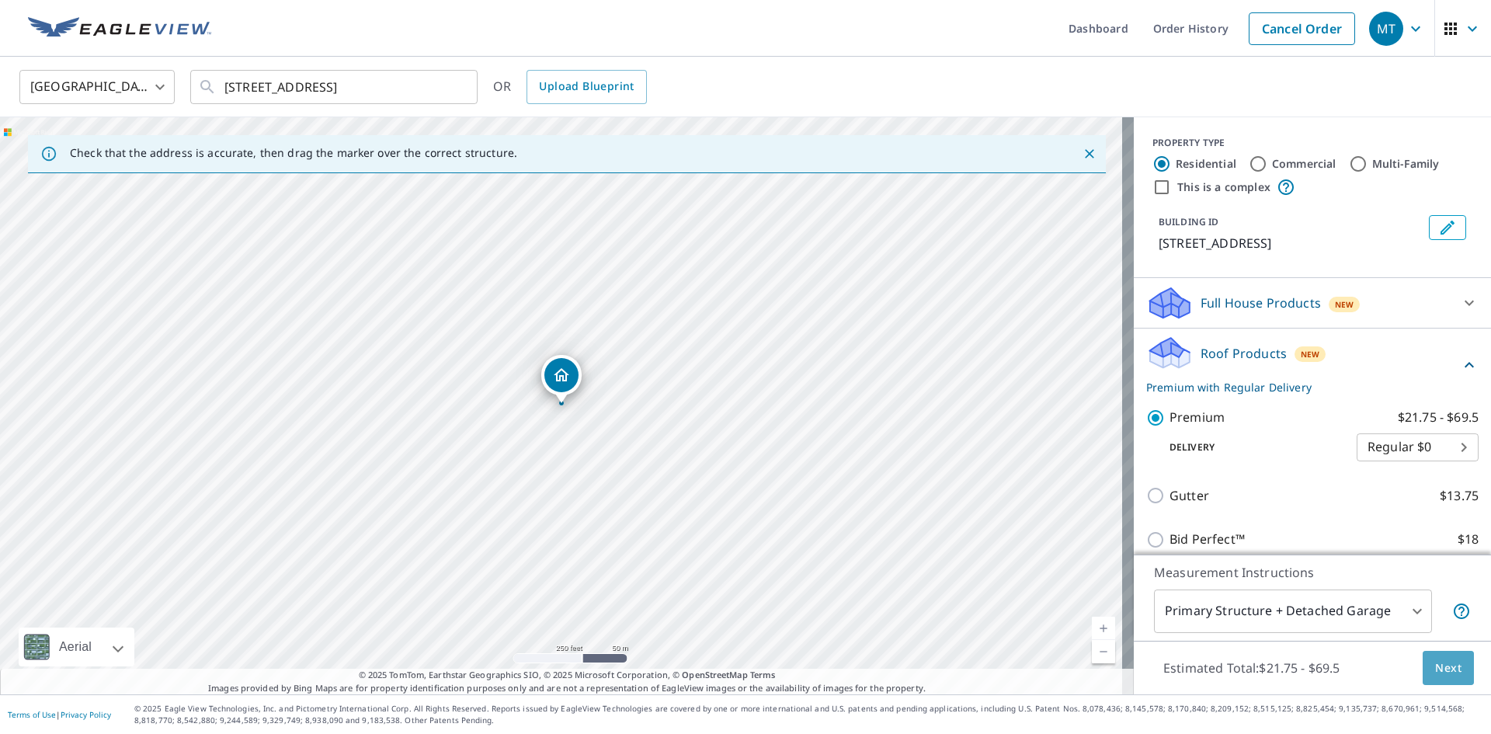
click at [1444, 670] on span "Next" at bounding box center [1448, 667] width 26 height 19
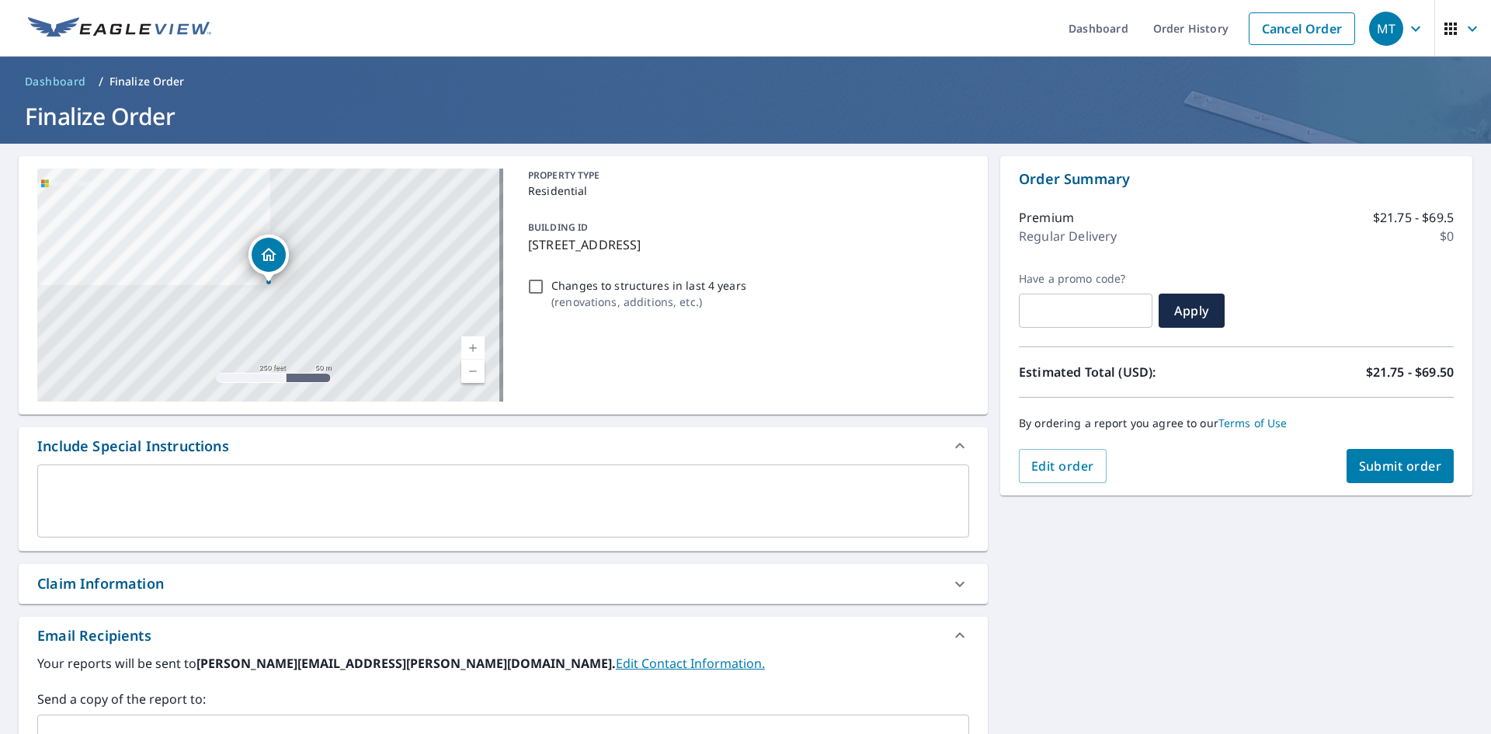
click at [113, 592] on div "Claim Information" at bounding box center [100, 583] width 127 height 21
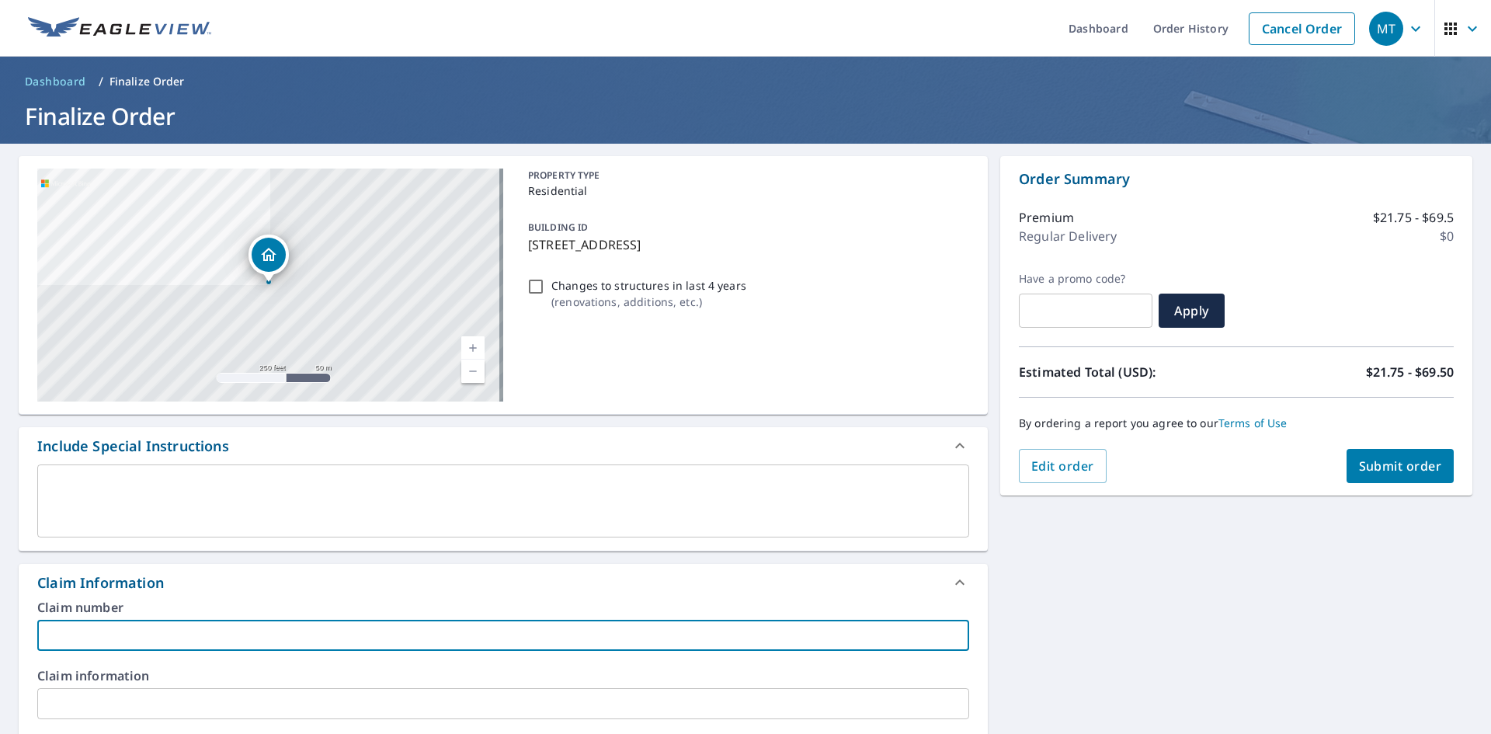
click at [78, 636] on input "text" at bounding box center [503, 635] width 932 height 31
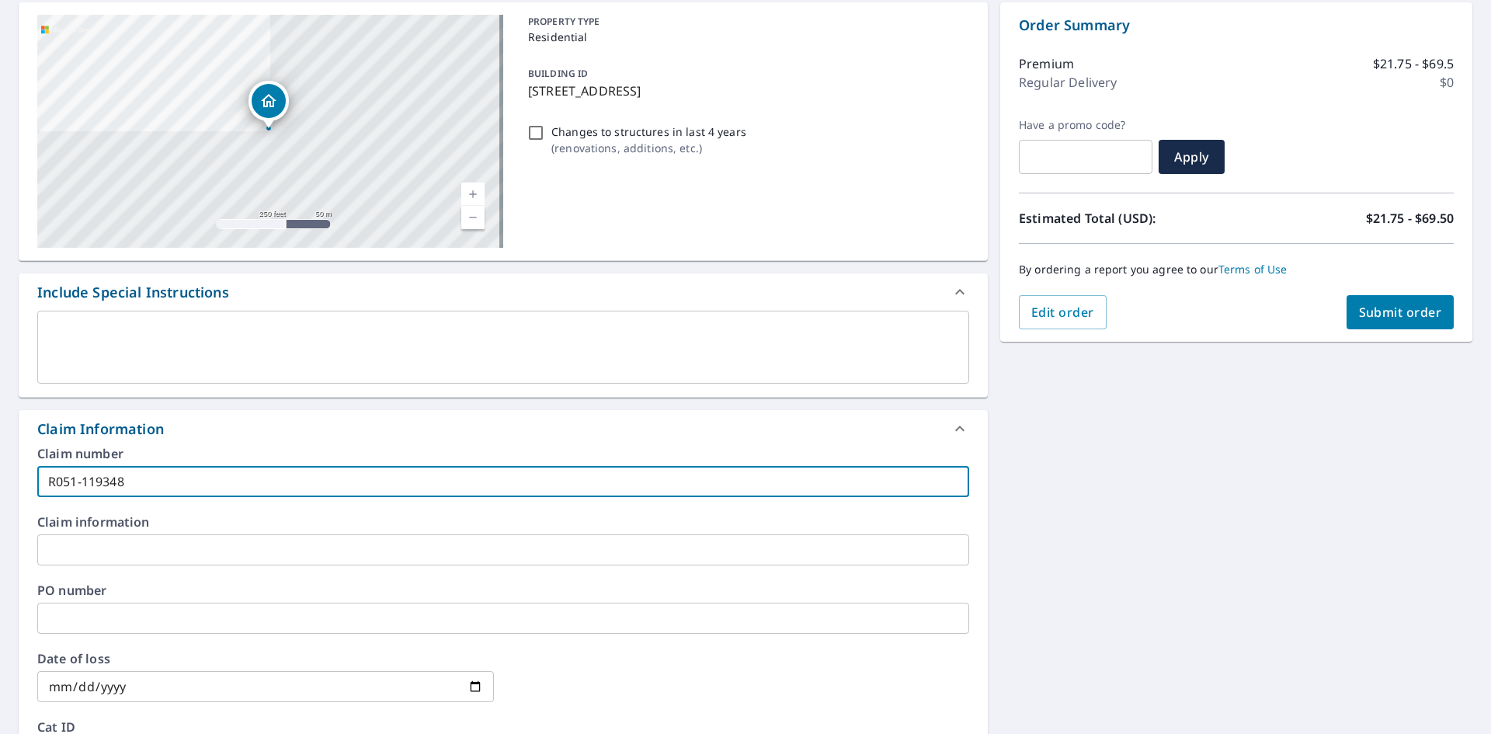
scroll to position [155, 0]
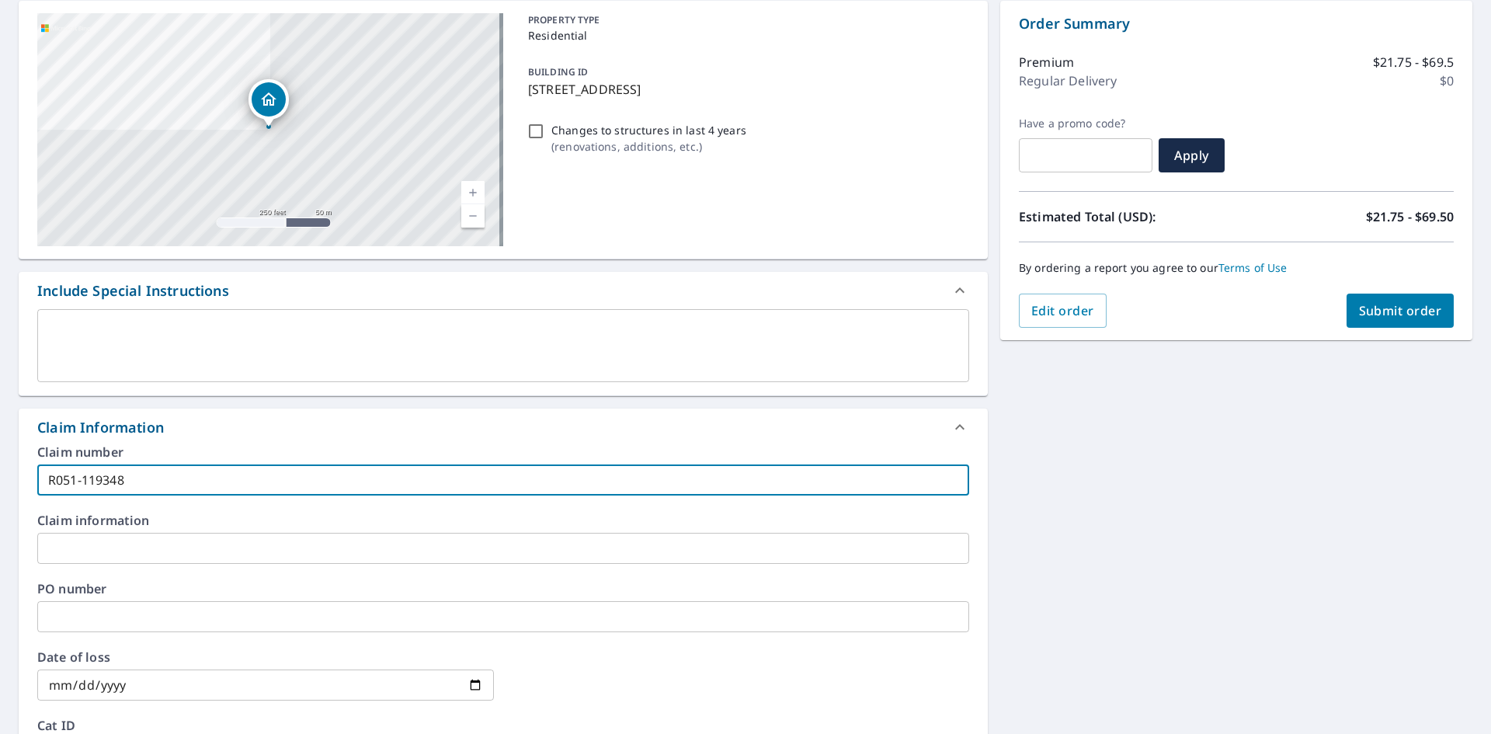
type input "R051-119348"
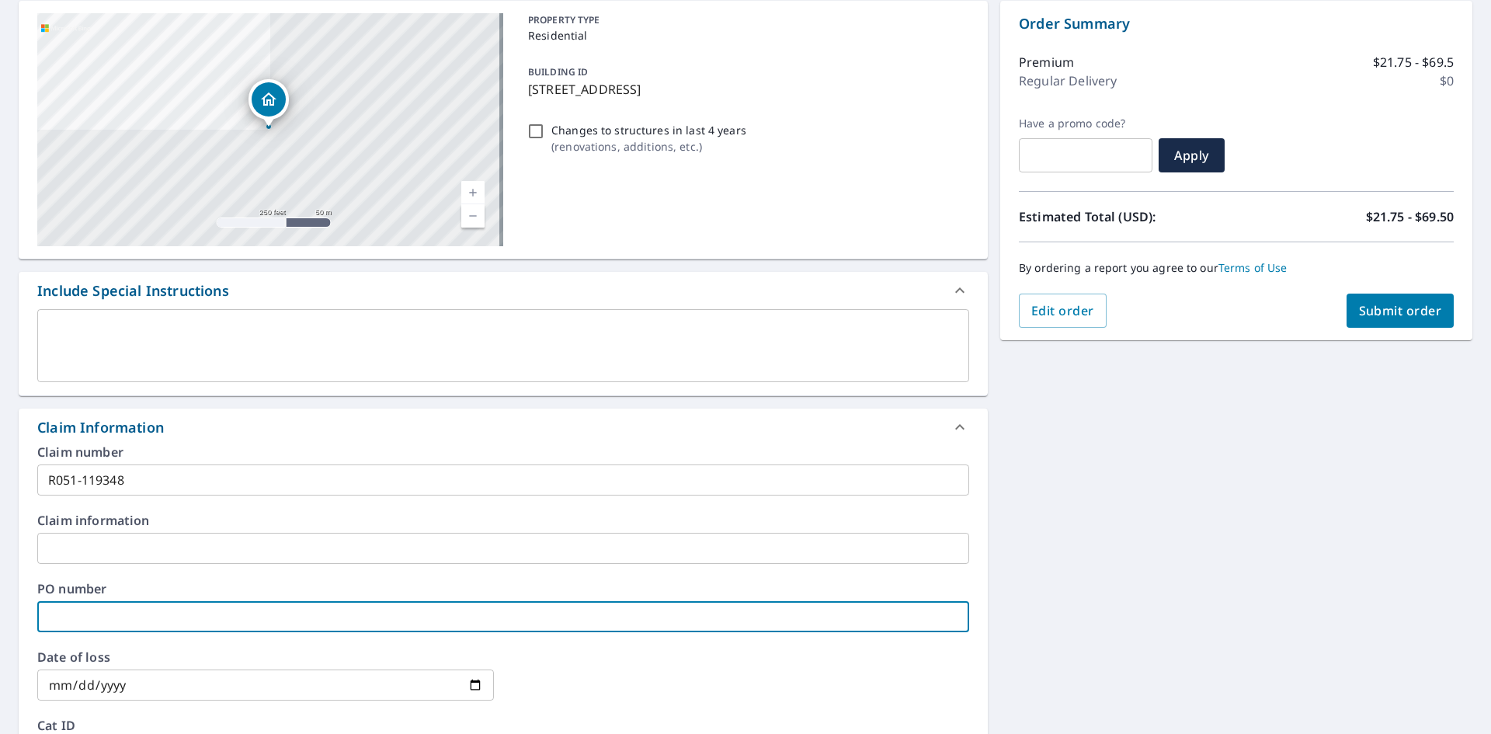
click at [71, 617] on input "text" at bounding box center [503, 616] width 932 height 31
type input "R051-119348"
click at [1396, 310] on span "Submit order" at bounding box center [1400, 310] width 83 height 17
